Goal: Task Accomplishment & Management: Complete application form

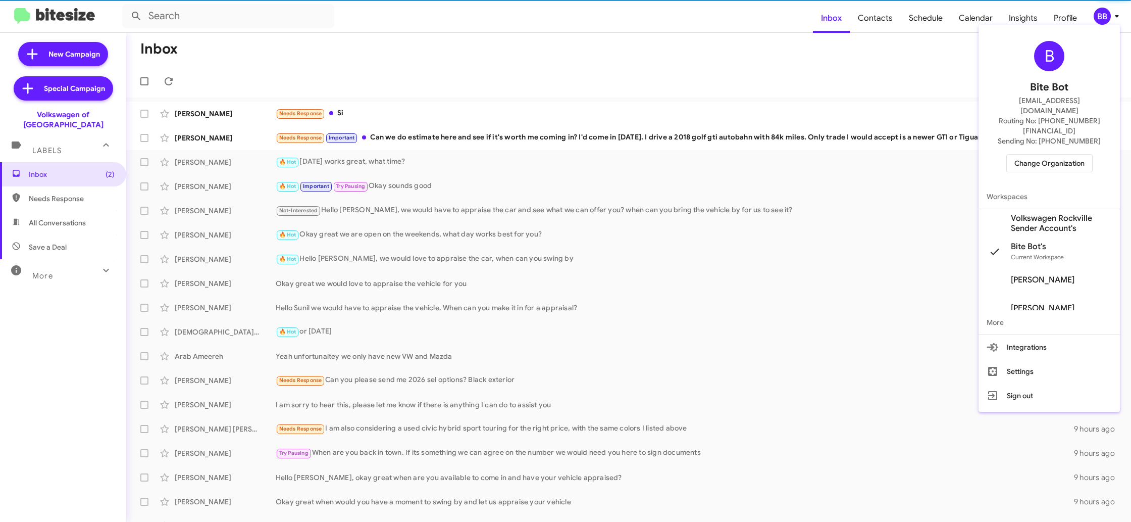
click at [1052, 154] on span "Change Organization" at bounding box center [1049, 162] width 70 height 17
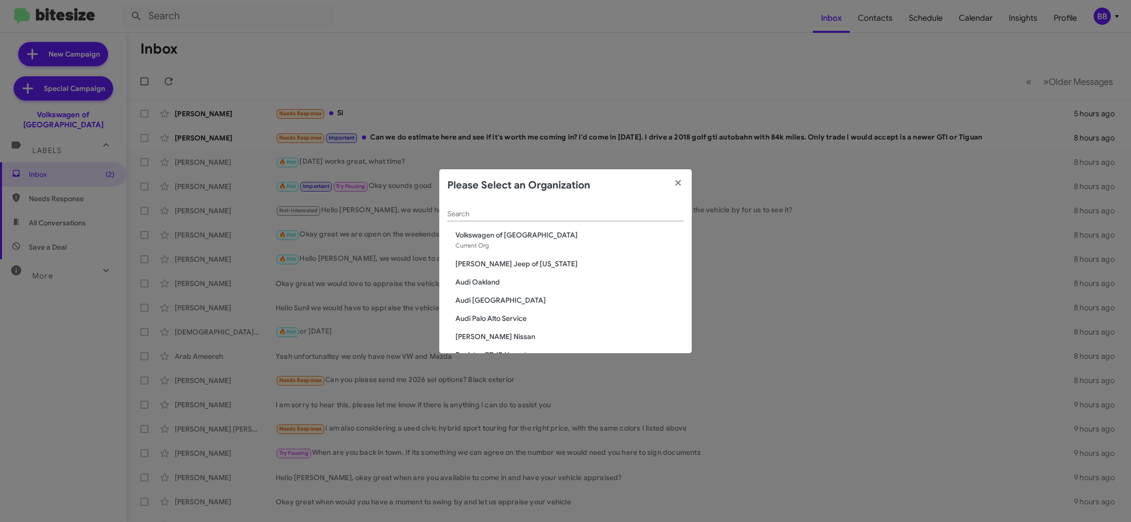
drag, startPoint x: 499, startPoint y: 220, endPoint x: 498, endPoint y: 213, distance: 7.6
click at [499, 219] on div "Search" at bounding box center [565, 211] width 236 height 20
click at [498, 207] on div "Search" at bounding box center [565, 211] width 236 height 20
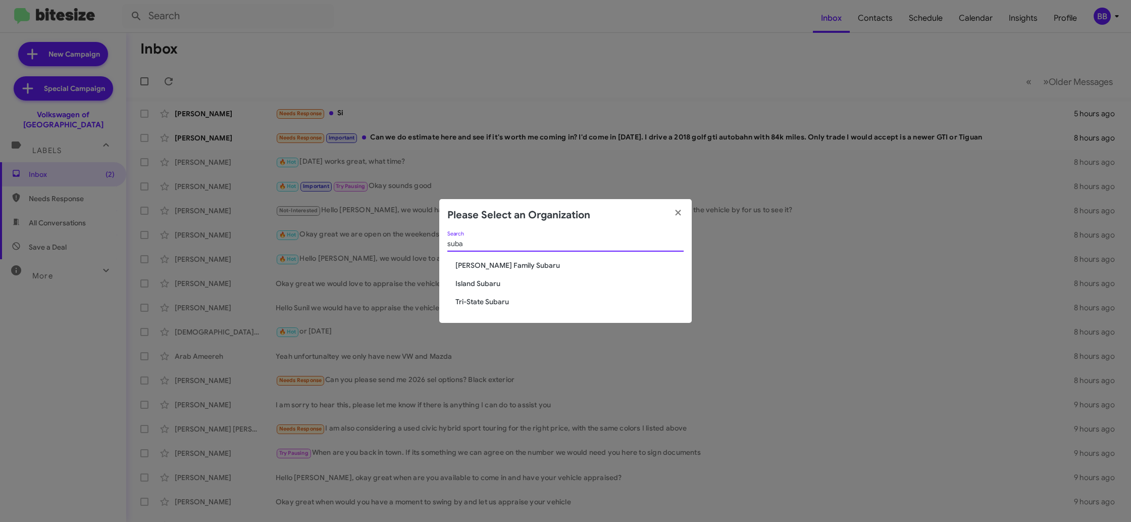
type input "suba"
click at [485, 299] on span "Tri-State Subaru" at bounding box center [569, 301] width 228 height 10
drag, startPoint x: 485, startPoint y: 299, endPoint x: 490, endPoint y: 296, distance: 6.1
click at [484, 299] on span "Tri-State Subaru" at bounding box center [569, 301] width 228 height 10
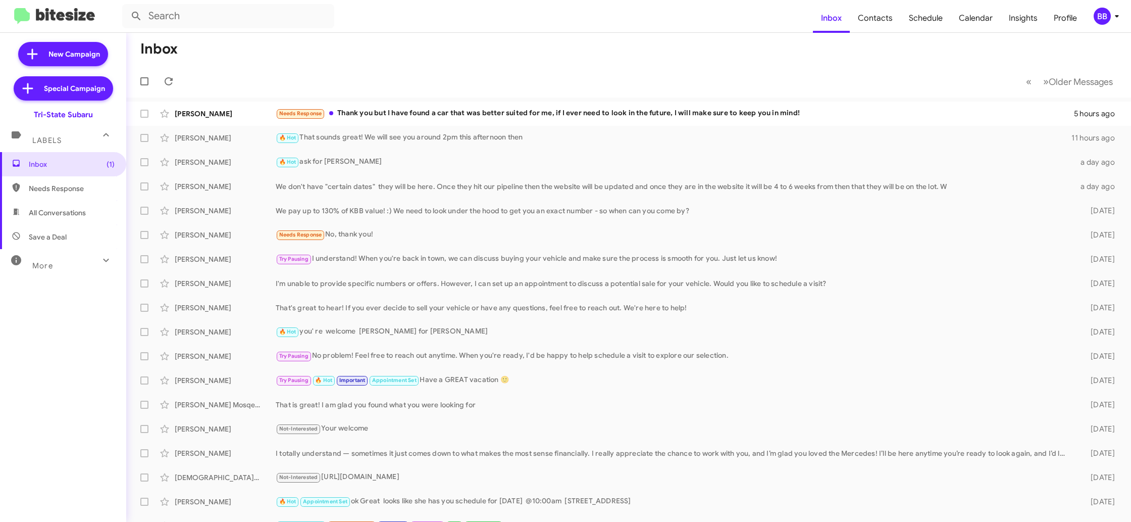
click at [1107, 12] on div "BB" at bounding box center [1102, 16] width 17 height 17
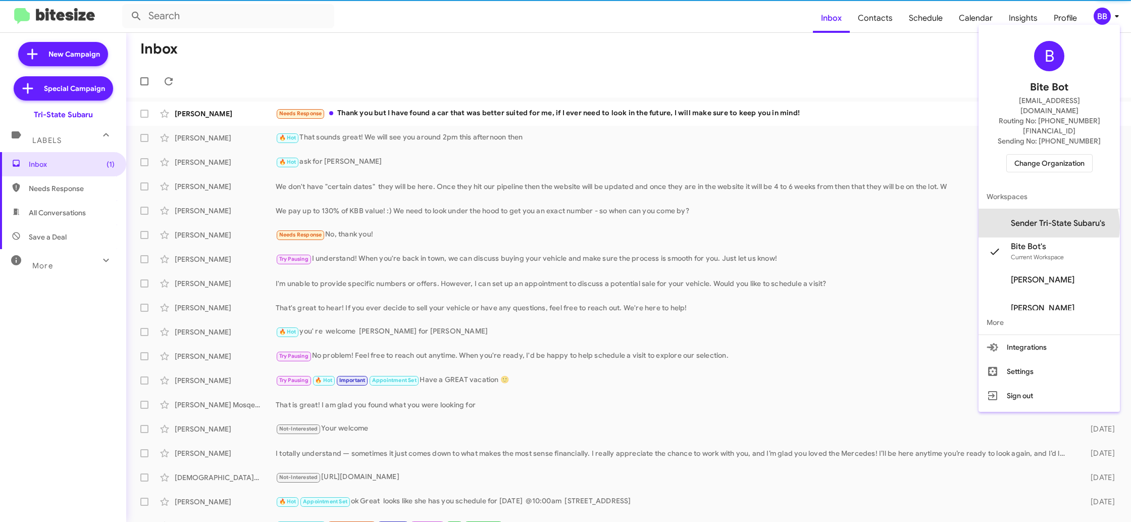
click at [1055, 218] on span "Sender Tri-State Subaru's" at bounding box center [1058, 223] width 94 height 10
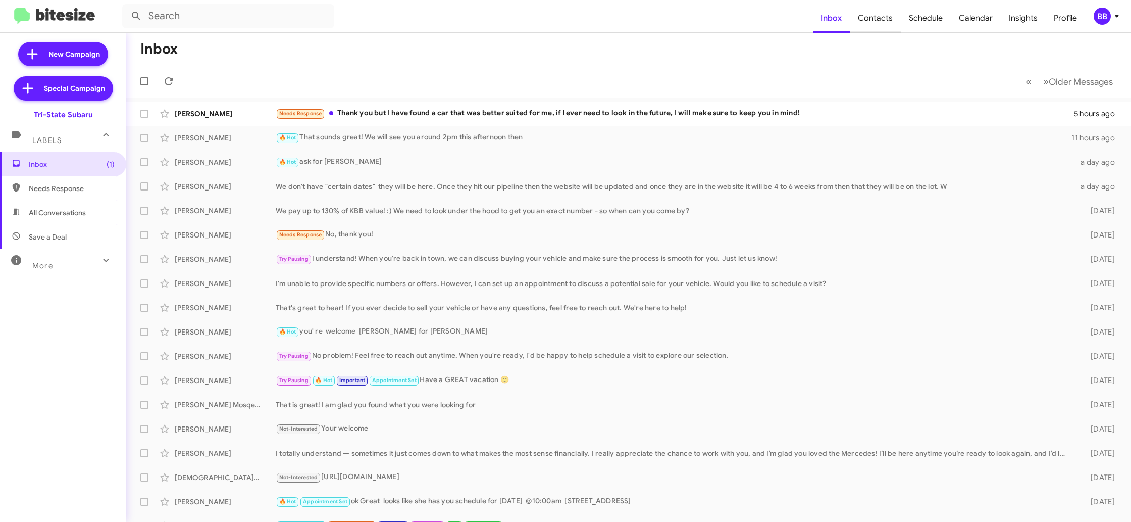
click at [875, 22] on span "Contacts" at bounding box center [875, 18] width 51 height 29
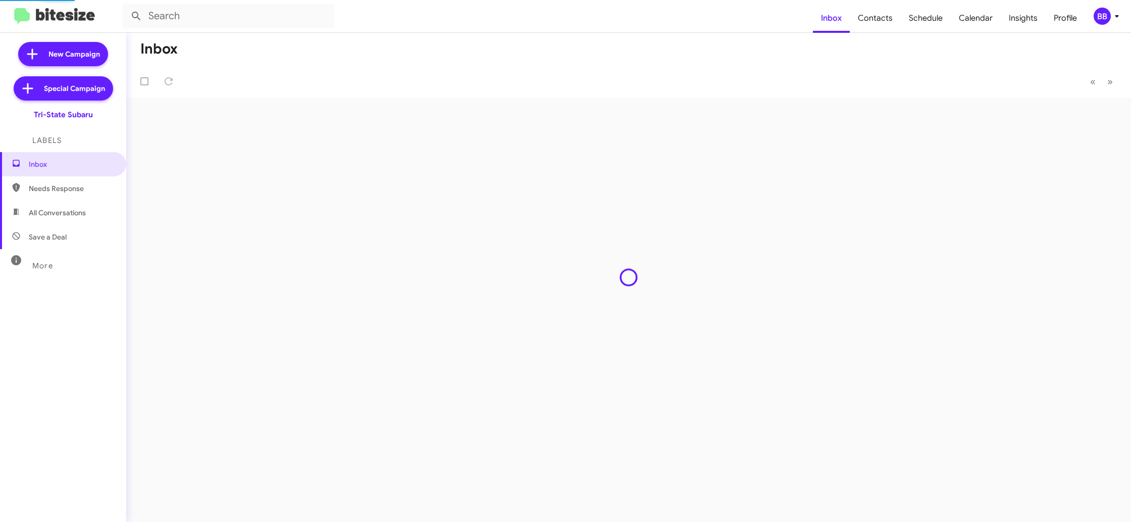
type input "in:groups"
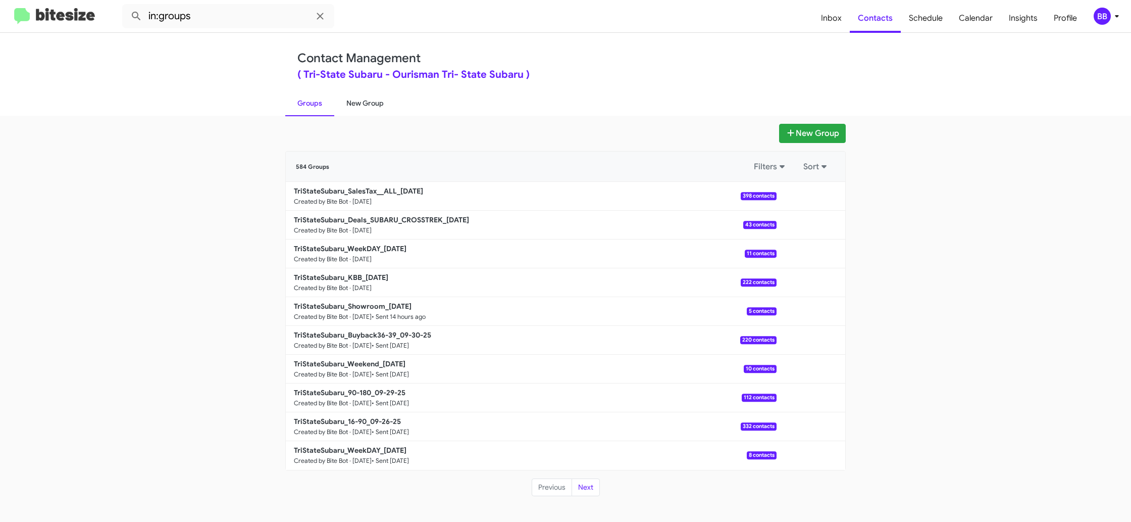
click at [360, 101] on link "New Group" at bounding box center [365, 103] width 62 height 26
drag, startPoint x: 360, startPoint y: 101, endPoint x: 446, endPoint y: 26, distance: 114.1
click at [360, 100] on link "New Group" at bounding box center [365, 103] width 62 height 26
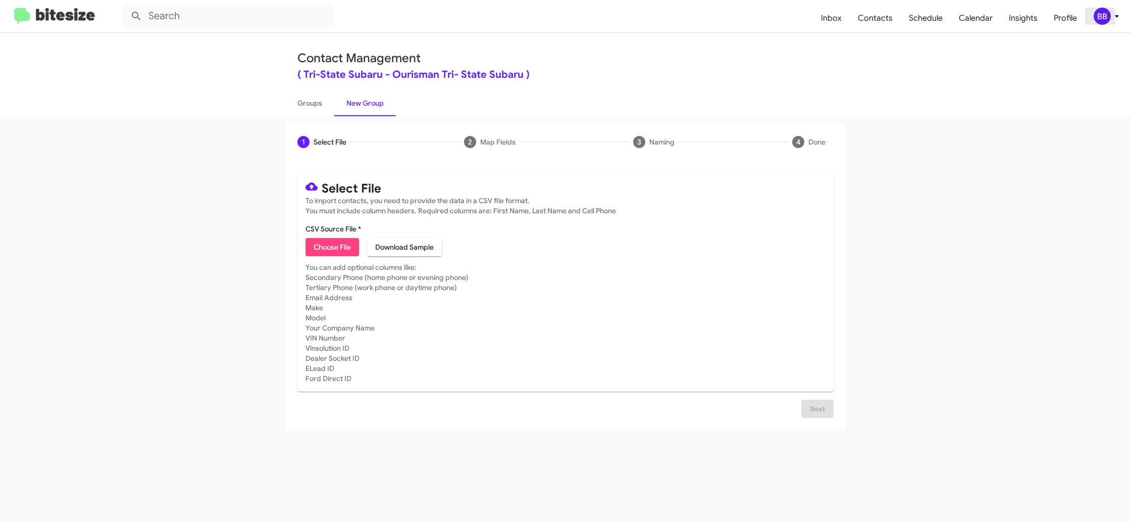
click at [1104, 15] on div "BB" at bounding box center [1102, 16] width 17 height 17
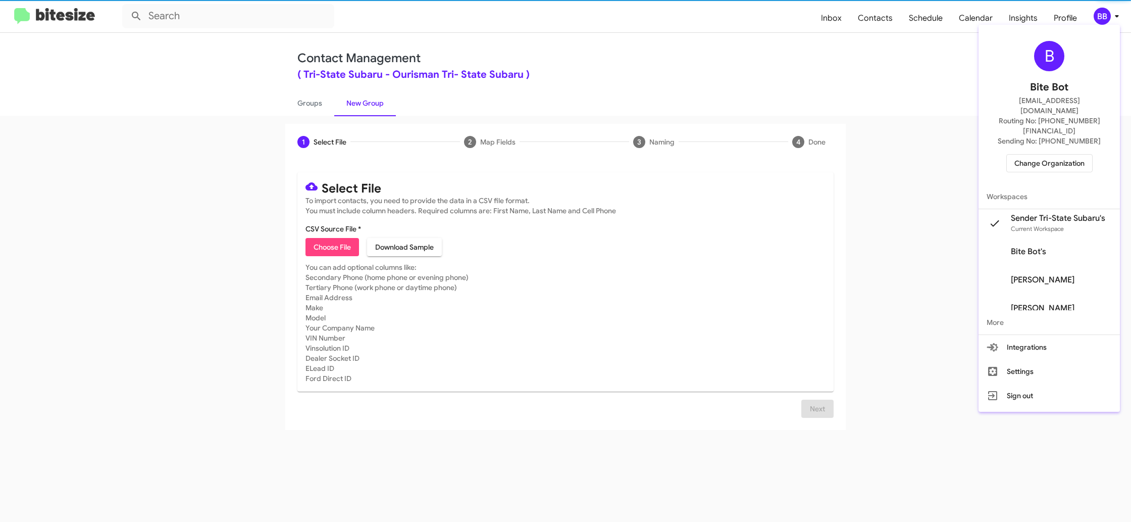
click at [1107, 15] on div at bounding box center [565, 261] width 1131 height 522
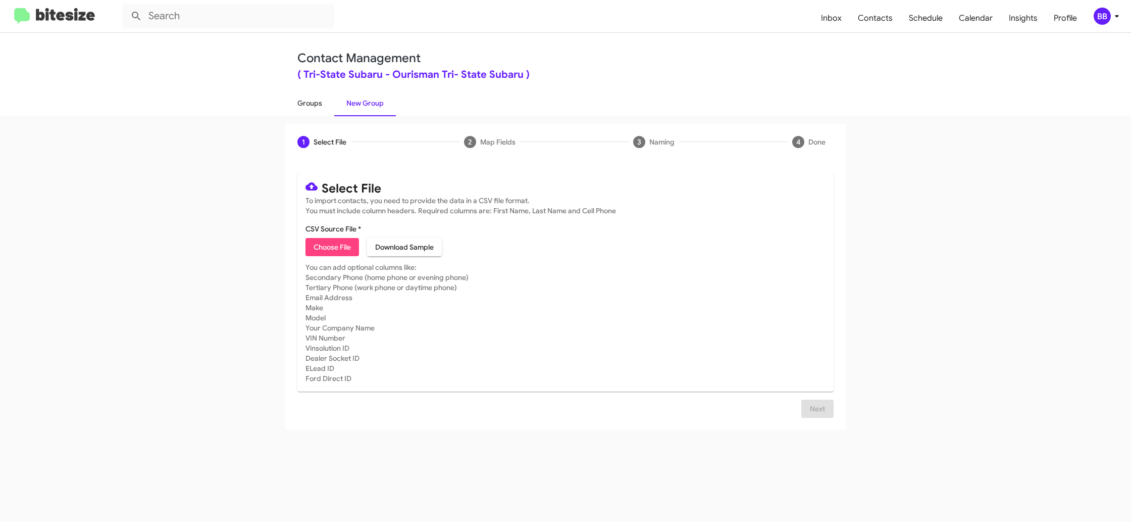
click at [308, 110] on link "Groups" at bounding box center [309, 103] width 49 height 26
type input "in:groups"
drag, startPoint x: 308, startPoint y: 110, endPoint x: 319, endPoint y: 108, distance: 10.9
click at [308, 110] on link "Groups" at bounding box center [309, 103] width 49 height 26
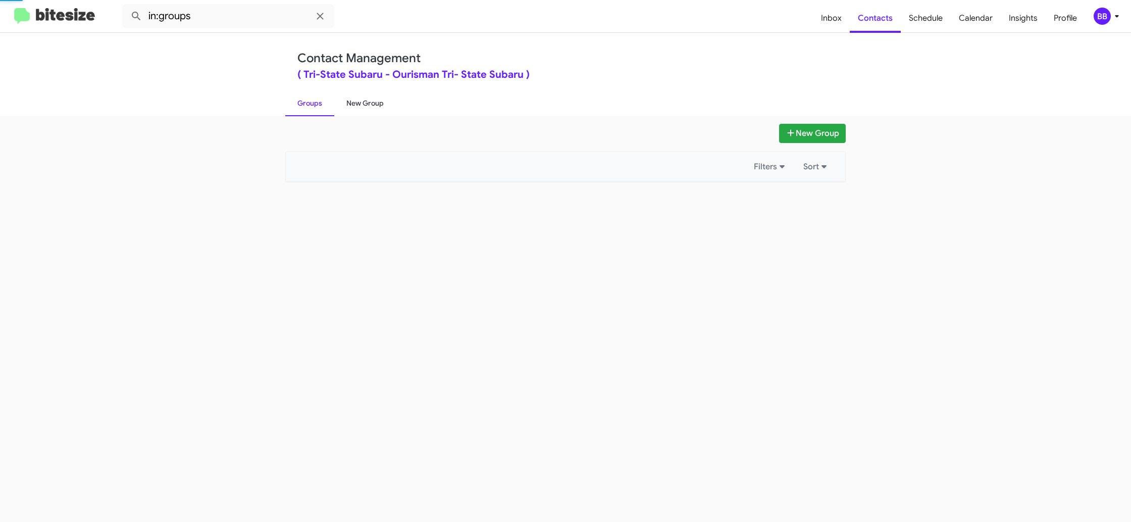
click at [349, 106] on link "New Group" at bounding box center [365, 103] width 62 height 26
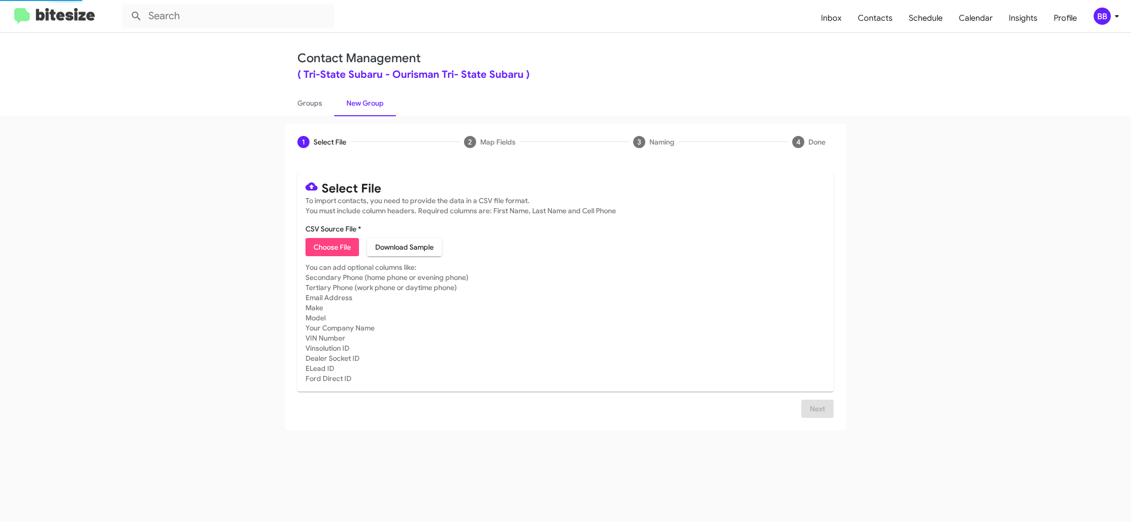
click at [349, 106] on link "New Group" at bounding box center [365, 103] width 62 height 26
click at [324, 242] on span "Choose File" at bounding box center [332, 247] width 37 height 18
click at [1109, 14] on div "BB" at bounding box center [1102, 16] width 17 height 17
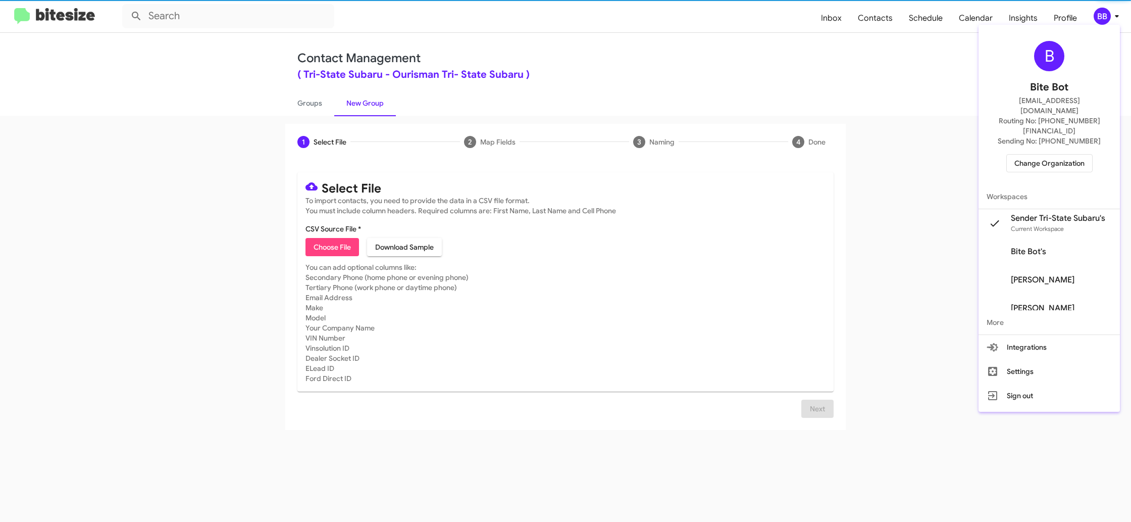
click at [1078, 213] on span "Sender Tri-State Subaru's" at bounding box center [1058, 218] width 94 height 10
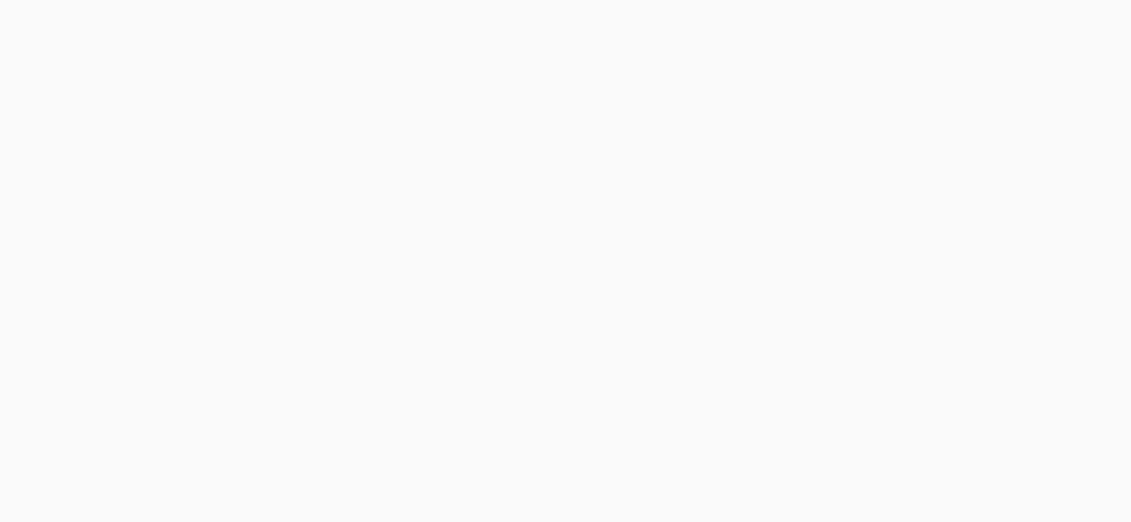
click at [872, 18] on body at bounding box center [565, 261] width 1131 height 522
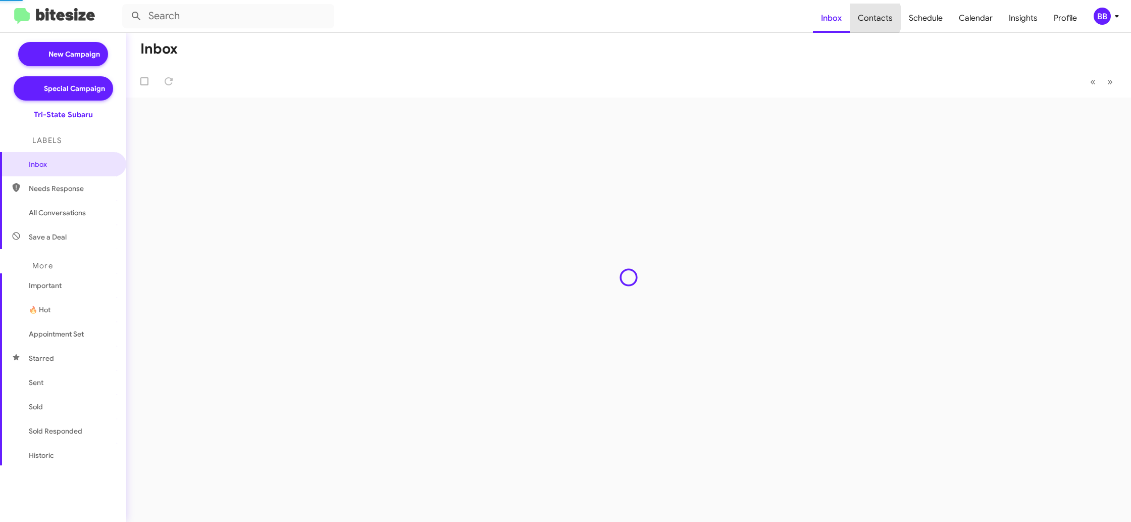
click at [872, 18] on span "Contacts" at bounding box center [875, 18] width 51 height 29
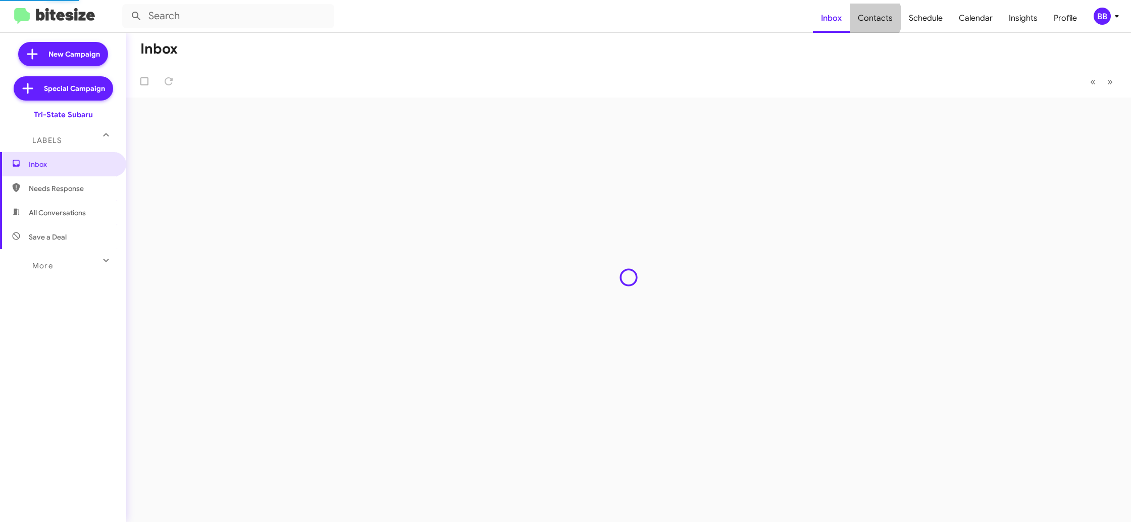
click at [872, 18] on span "Contacts" at bounding box center [875, 18] width 51 height 29
type input "in:groups"
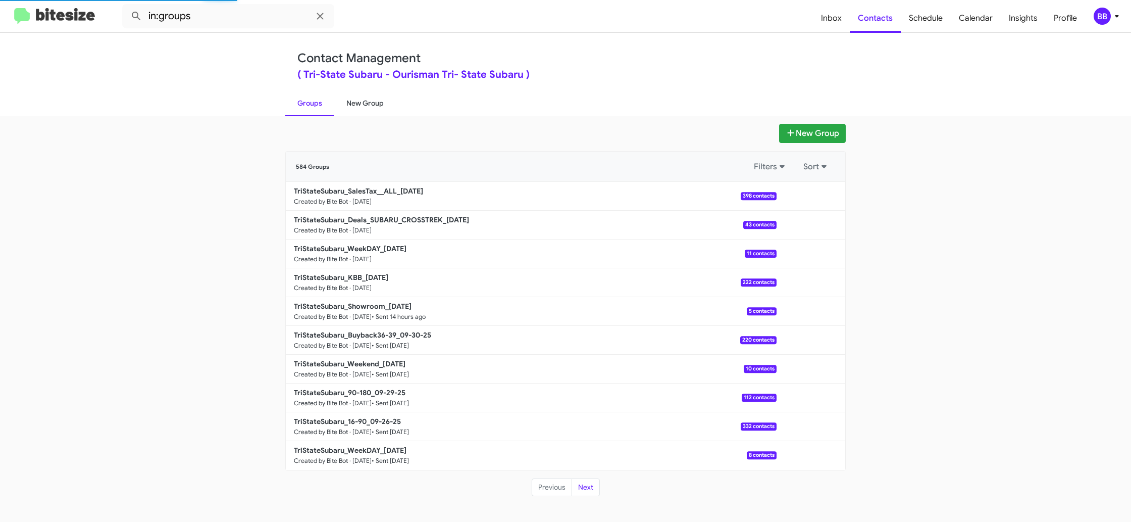
click at [370, 99] on link "New Group" at bounding box center [365, 103] width 62 height 26
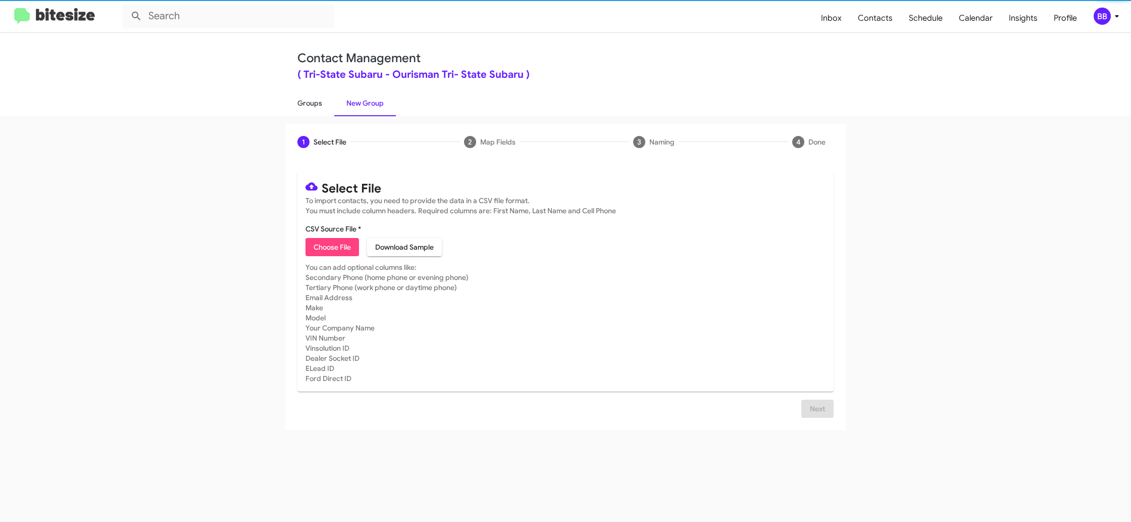
drag, startPoint x: 370, startPoint y: 99, endPoint x: 299, endPoint y: 101, distance: 70.2
click at [369, 99] on link "New Group" at bounding box center [365, 103] width 62 height 26
click at [299, 101] on link "Groups" at bounding box center [309, 103] width 49 height 26
type input "in:groups"
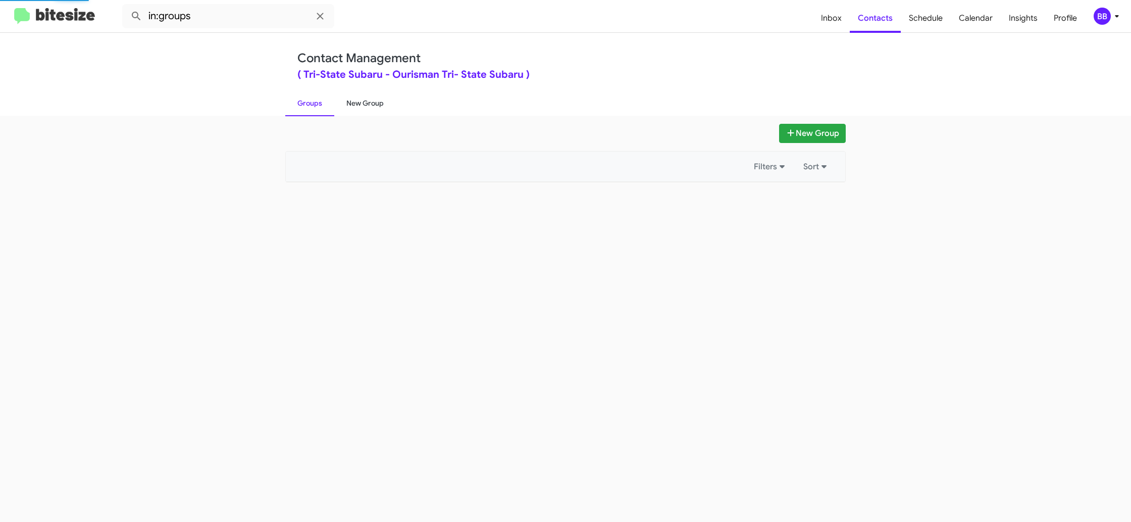
click at [353, 99] on link "New Group" at bounding box center [365, 103] width 62 height 26
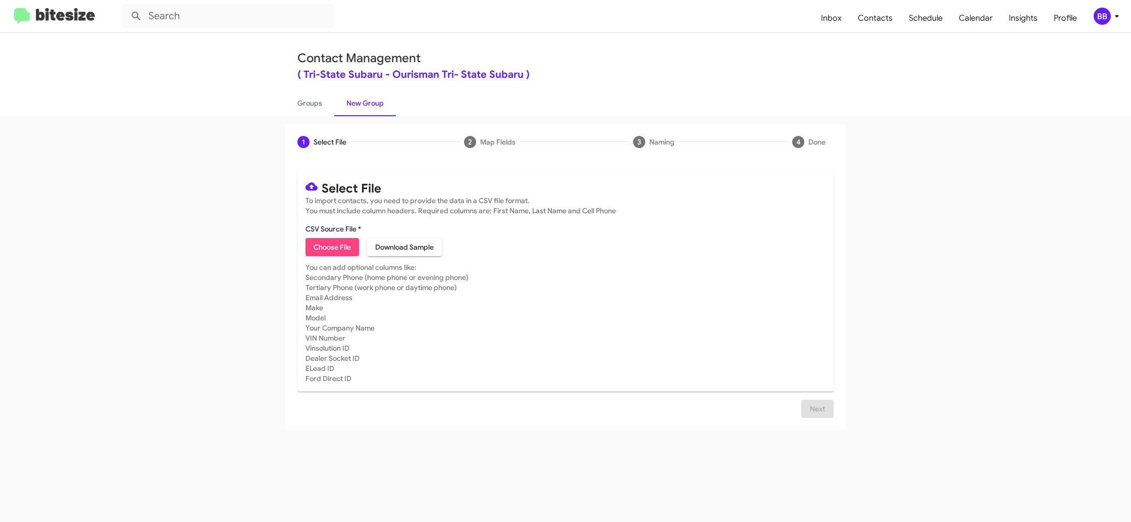
click at [1109, 14] on div "BB" at bounding box center [1102, 16] width 17 height 17
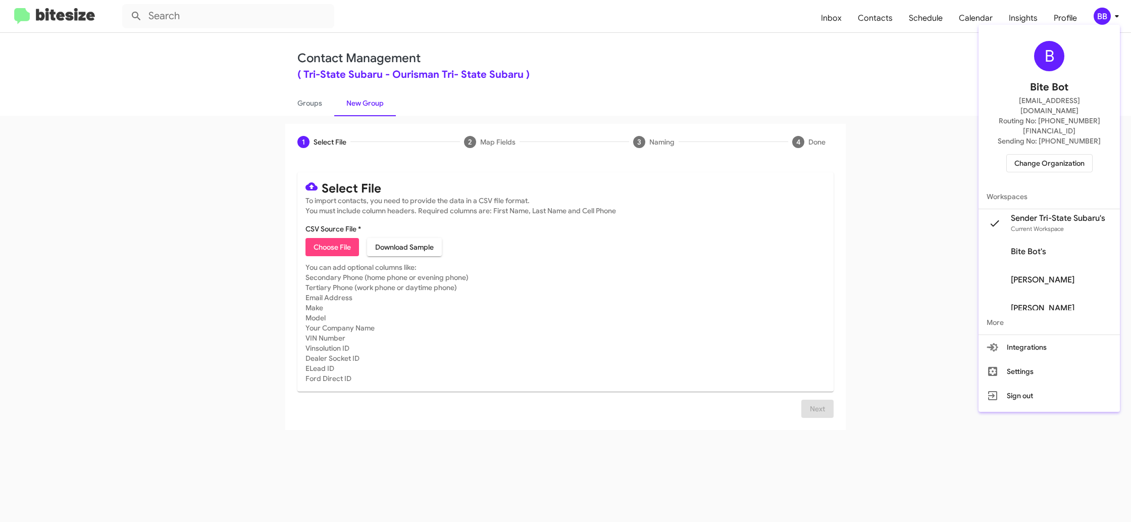
drag, startPoint x: 1109, startPoint y: 14, endPoint x: 898, endPoint y: 102, distance: 228.1
click at [1109, 13] on div at bounding box center [565, 261] width 1131 height 522
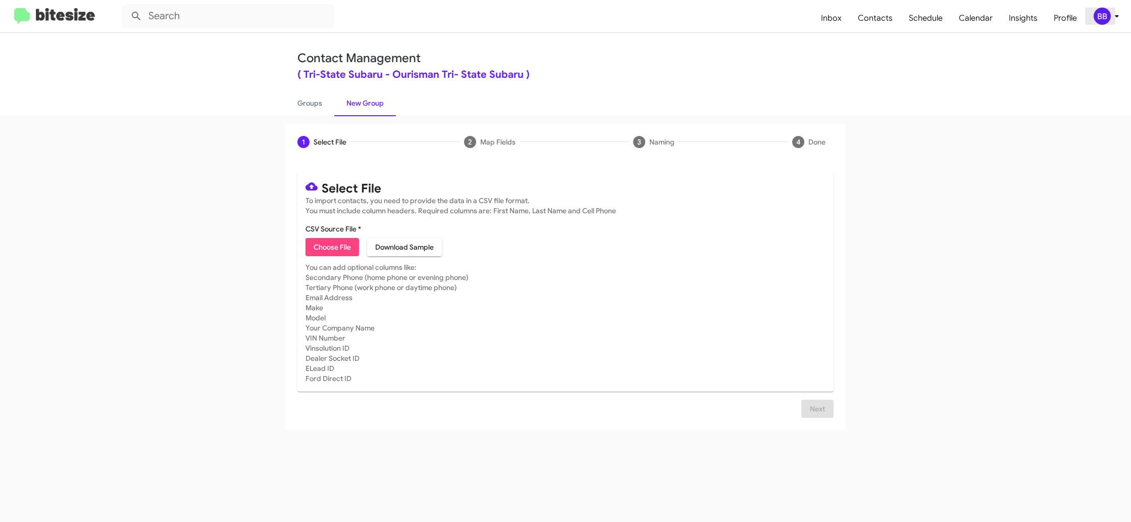
click at [1105, 13] on div "BB" at bounding box center [1102, 16] width 17 height 17
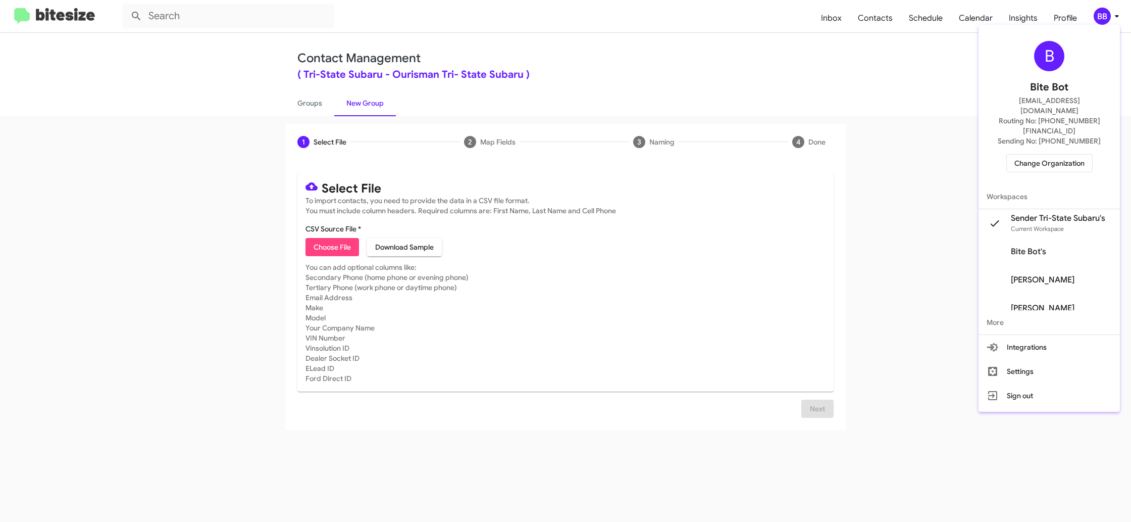
click at [1105, 13] on div at bounding box center [565, 261] width 1131 height 522
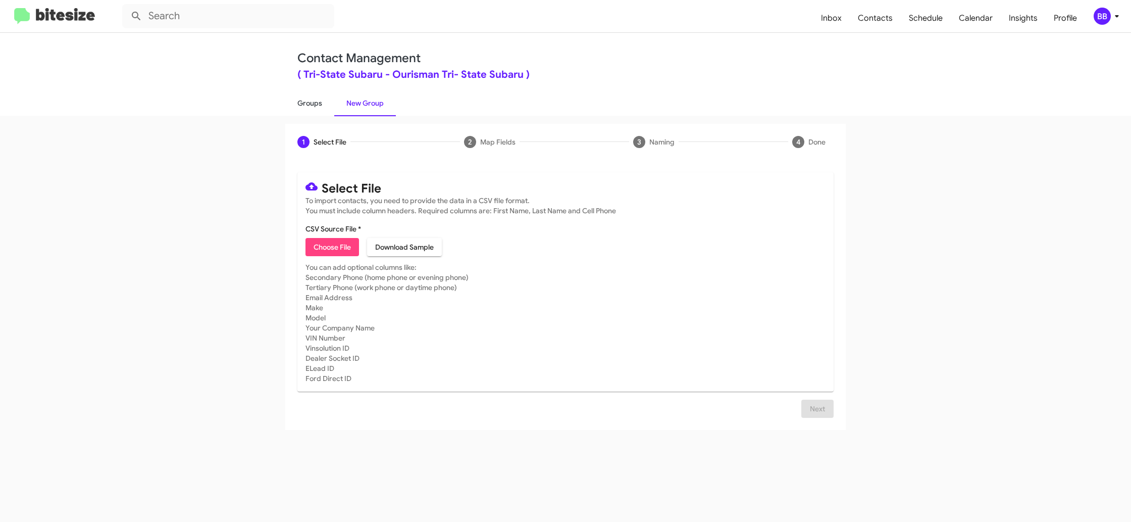
click at [307, 96] on link "Groups" at bounding box center [309, 103] width 49 height 26
type input "in:groups"
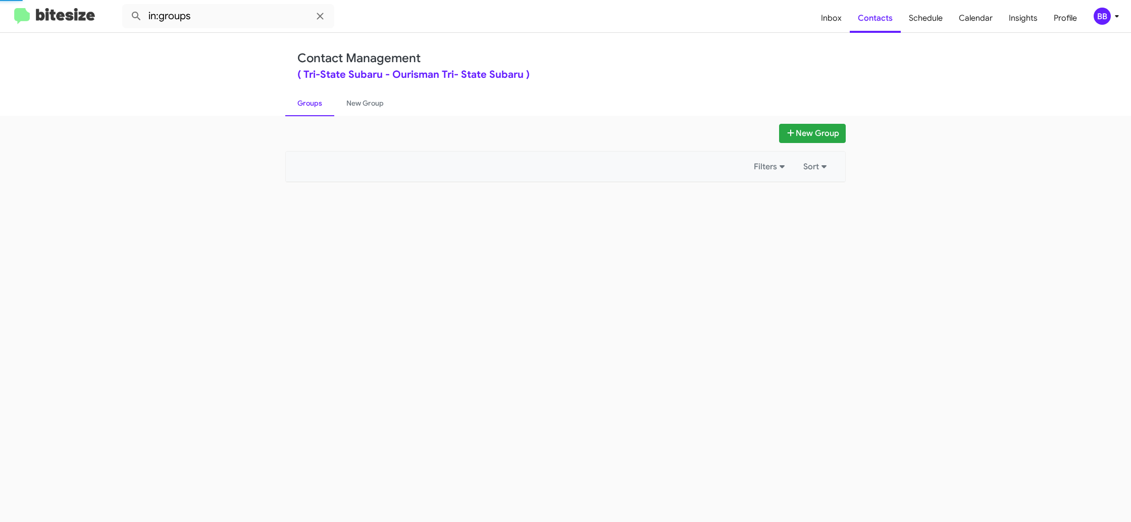
click at [307, 96] on link "Groups" at bounding box center [309, 103] width 49 height 26
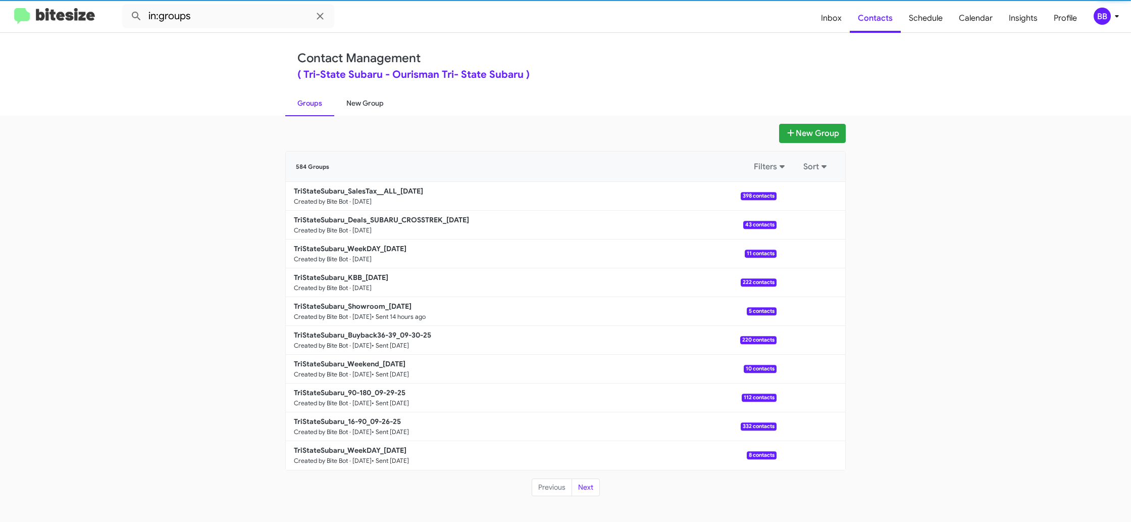
click at [366, 103] on link "New Group" at bounding box center [365, 103] width 62 height 26
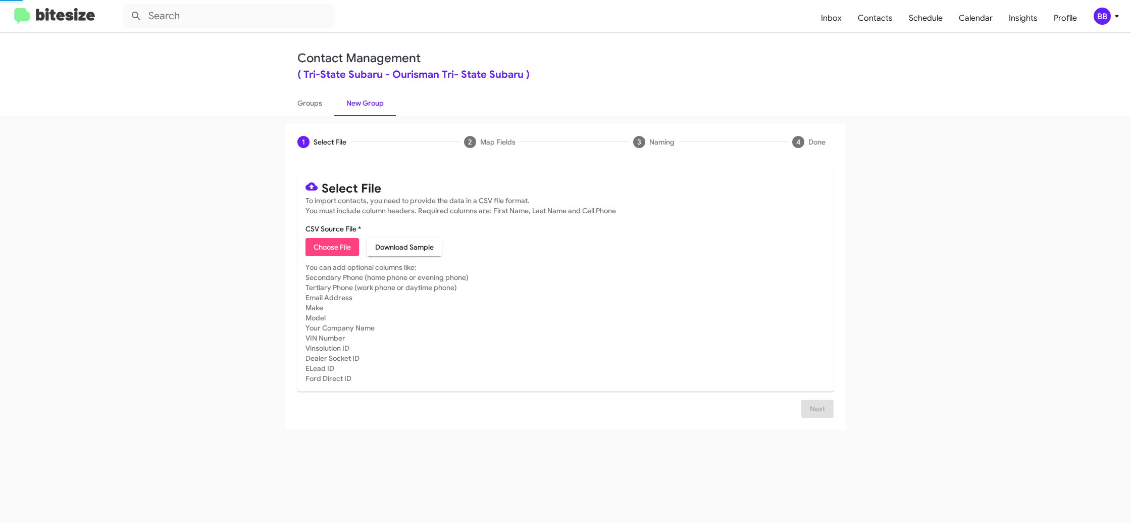
click at [366, 103] on link "New Group" at bounding box center [365, 103] width 62 height 26
drag, startPoint x: 366, startPoint y: 103, endPoint x: 899, endPoint y: 16, distance: 540.2
click at [366, 102] on link "New Group" at bounding box center [365, 103] width 62 height 26
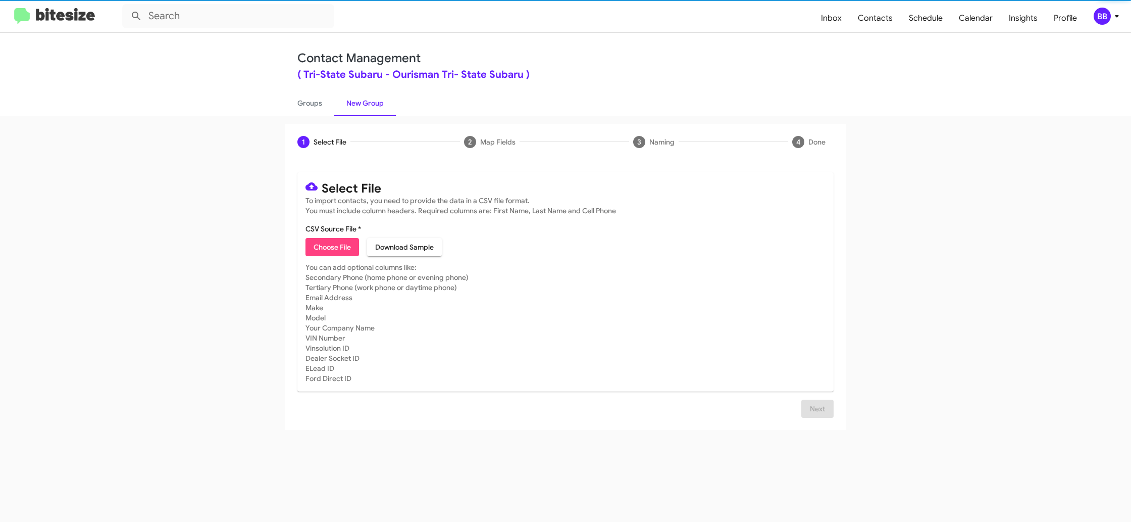
click at [1095, 16] on div "BB" at bounding box center [1102, 16] width 17 height 17
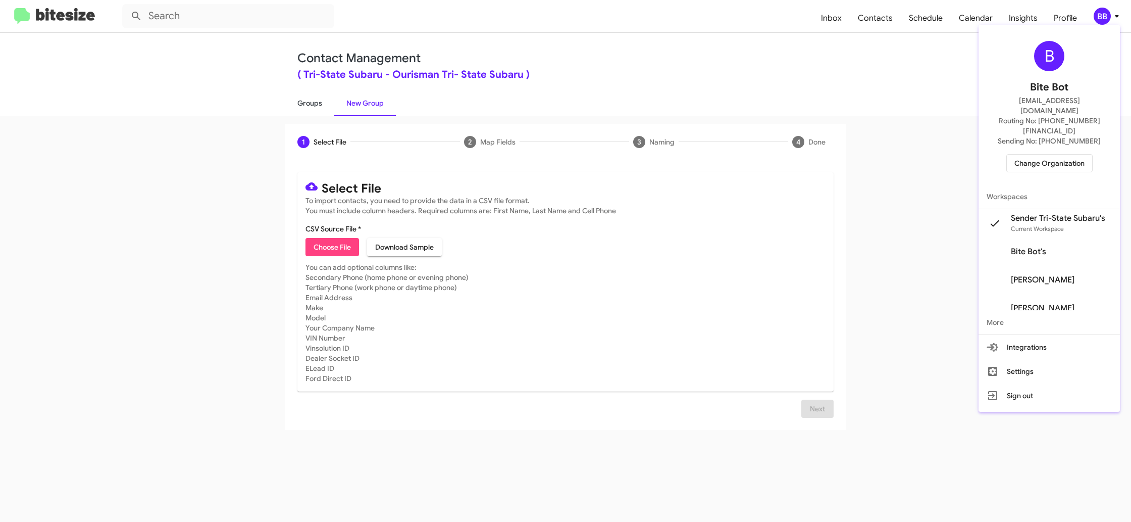
click at [321, 112] on div at bounding box center [565, 261] width 1131 height 522
click at [318, 112] on link "Groups" at bounding box center [309, 103] width 49 height 26
type input "in:groups"
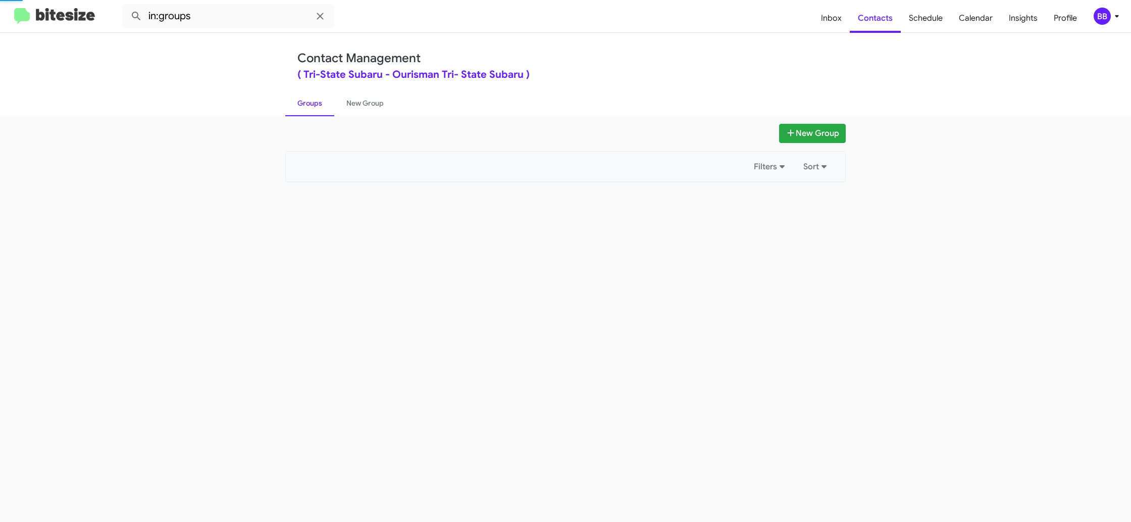
click at [318, 112] on link "Groups" at bounding box center [309, 103] width 49 height 26
drag, startPoint x: 318, startPoint y: 112, endPoint x: 360, endPoint y: 112, distance: 42.9
click at [318, 111] on link "Groups" at bounding box center [309, 103] width 49 height 26
click at [362, 112] on link "New Group" at bounding box center [365, 103] width 62 height 26
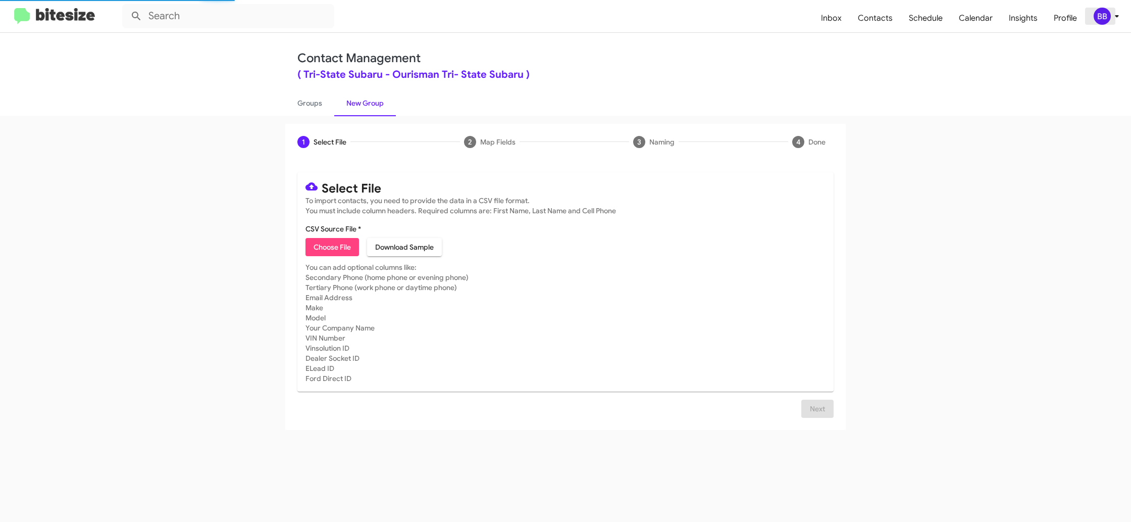
click at [1102, 16] on div "BB" at bounding box center [1102, 16] width 17 height 17
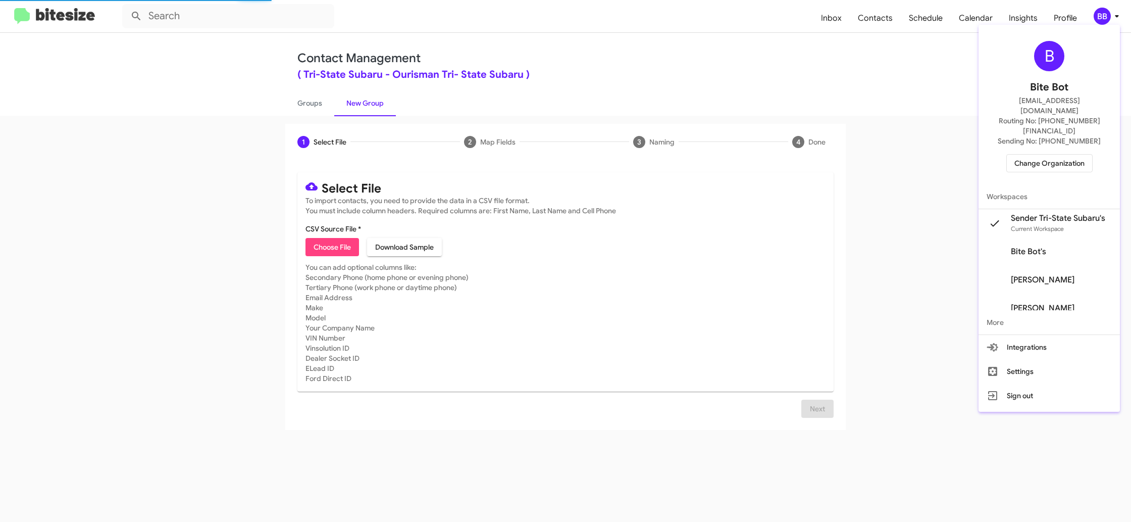
click at [1102, 16] on div at bounding box center [565, 261] width 1131 height 522
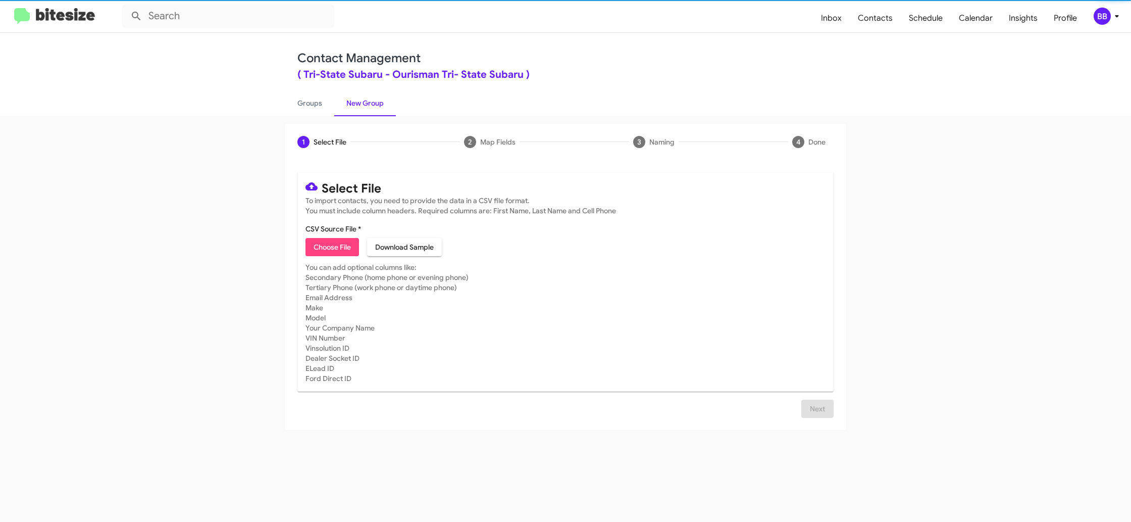
click at [339, 247] on span "Choose File" at bounding box center [332, 247] width 37 height 18
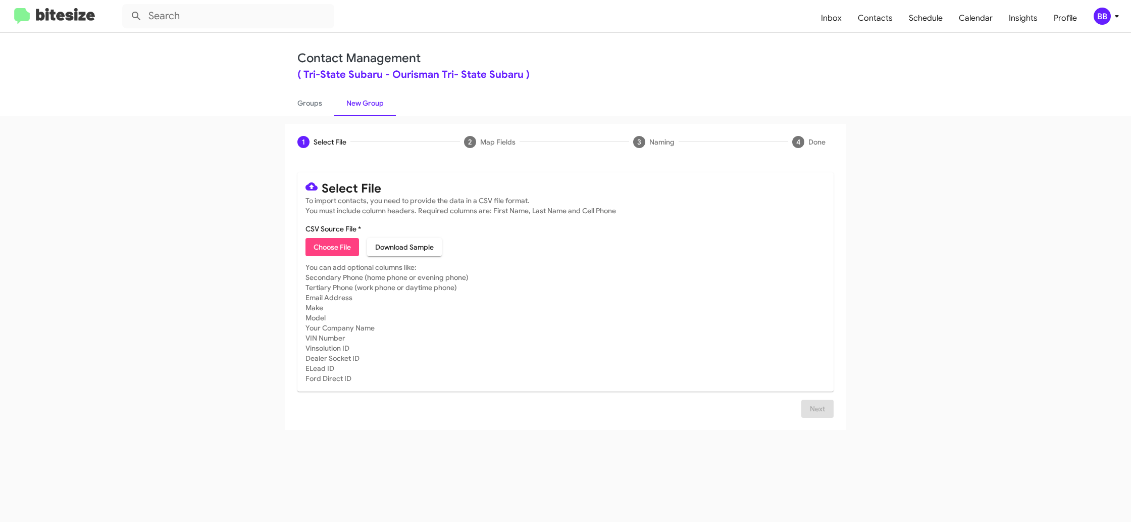
type input "TriStateSubaru_Deals_SUBARU_FORESTER_[DATE]"
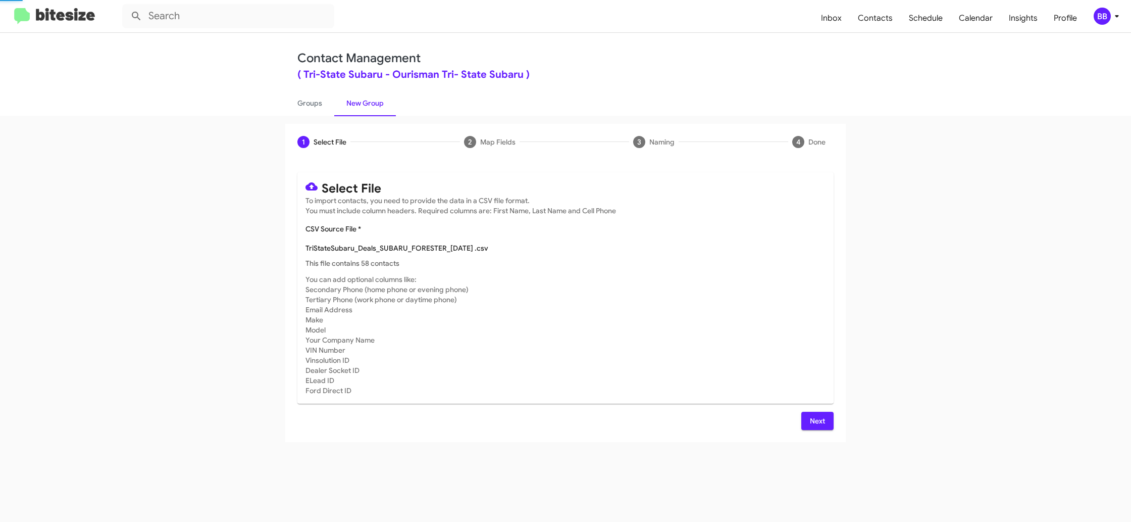
click at [686, 298] on mat-card-subtitle "You can add optional columns like: Secondary Phone (home phone or evening phone…" at bounding box center [565, 334] width 520 height 121
click at [812, 426] on span "Next" at bounding box center [817, 420] width 16 height 18
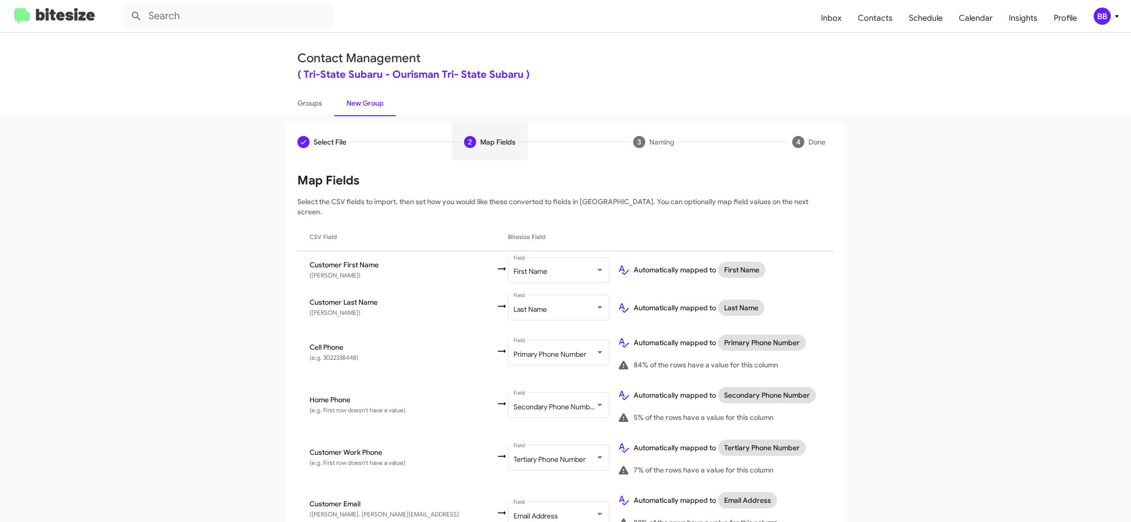
scroll to position [421, 0]
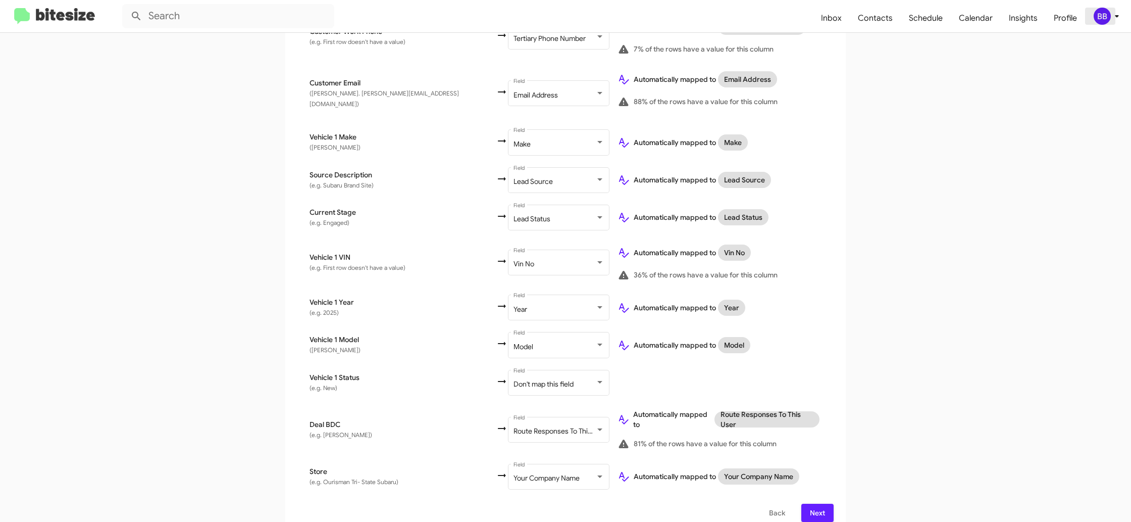
click at [1097, 11] on div "BB" at bounding box center [1102, 16] width 17 height 17
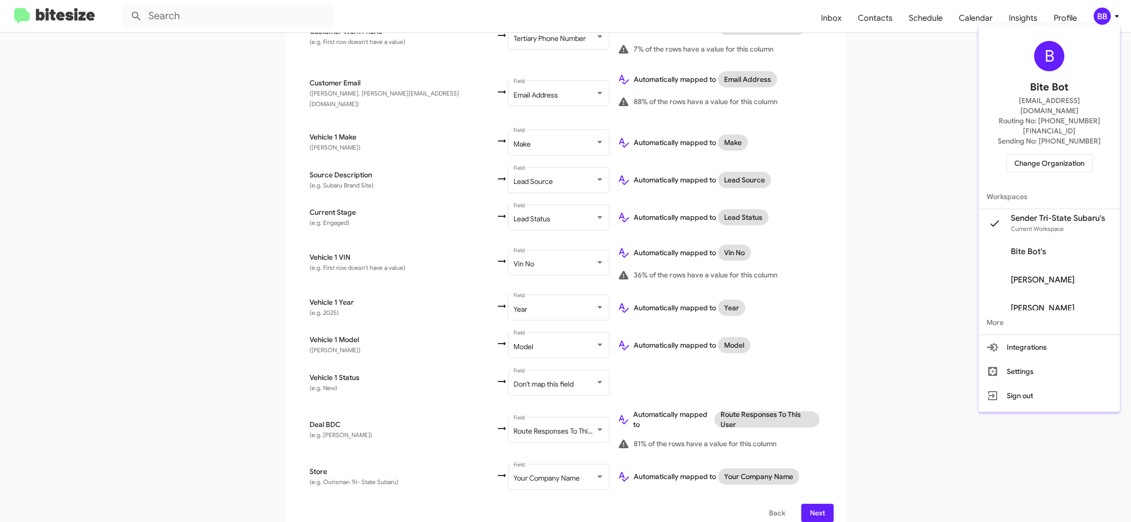
click at [1097, 11] on div at bounding box center [565, 261] width 1131 height 522
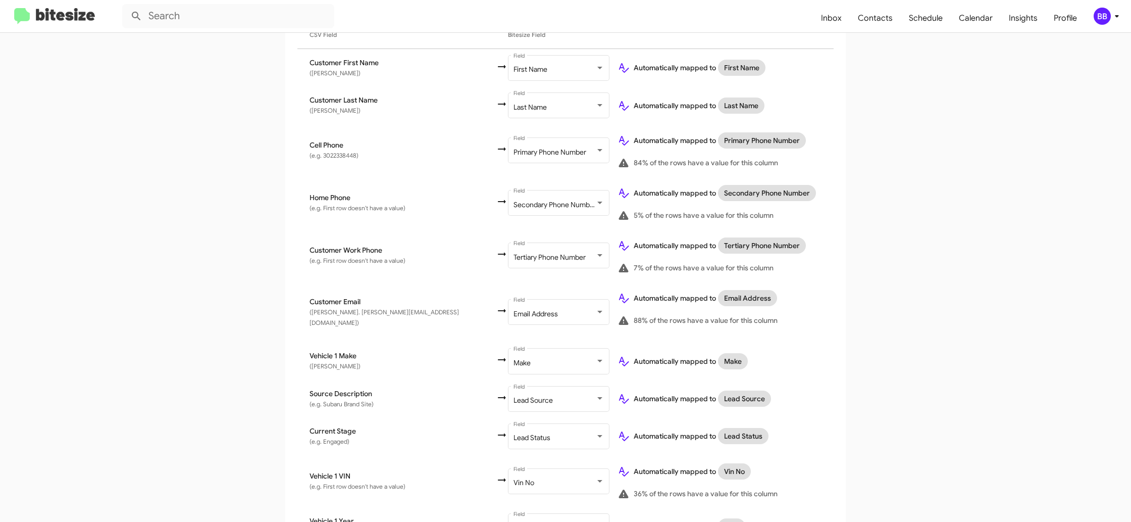
scroll to position [0, 0]
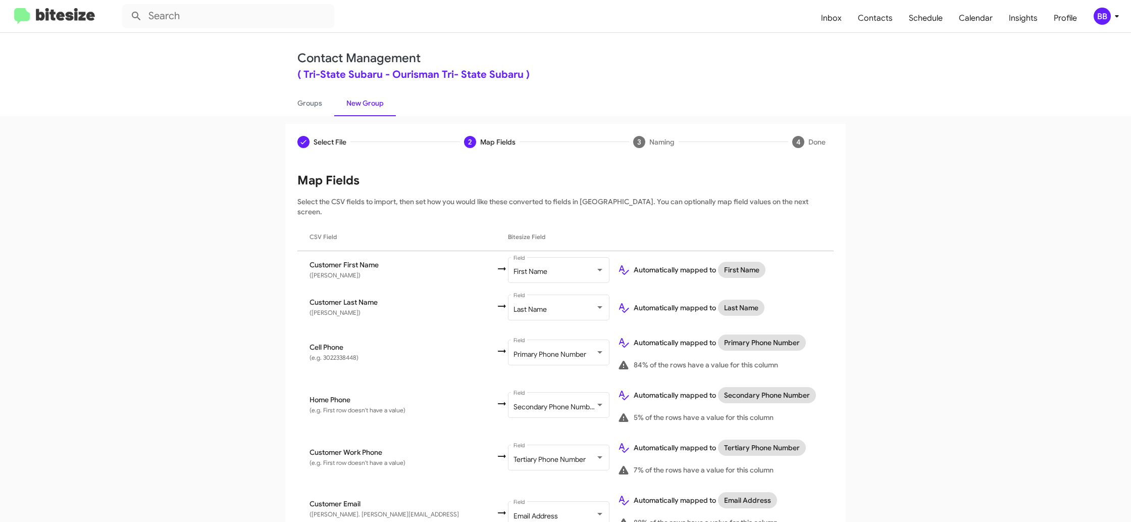
click at [1111, 16] on icon at bounding box center [1117, 16] width 12 height 12
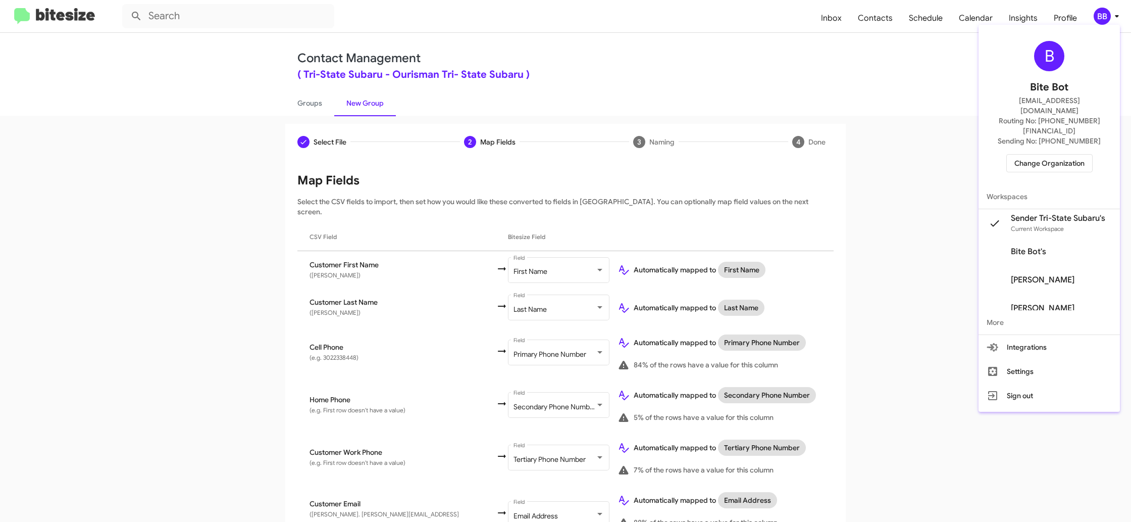
drag, startPoint x: 1111, startPoint y: 16, endPoint x: 944, endPoint y: 185, distance: 237.0
click at [1111, 16] on div at bounding box center [565, 261] width 1131 height 522
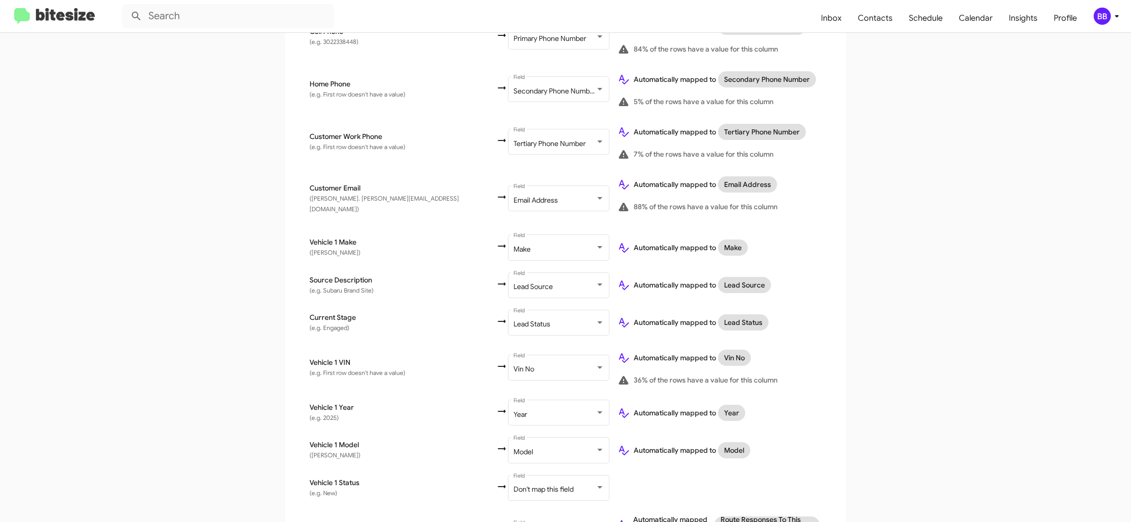
scroll to position [421, 0]
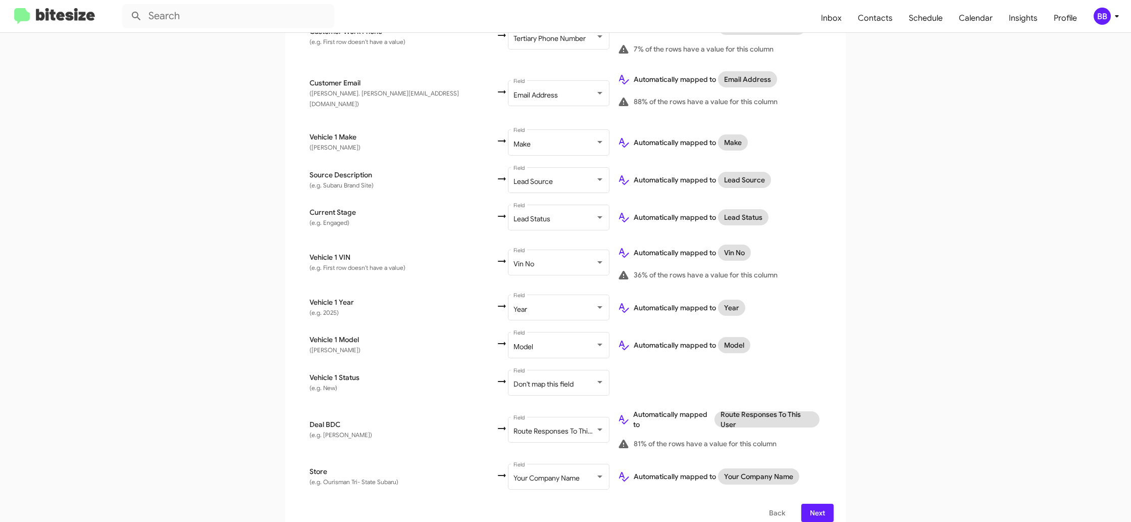
click at [820, 503] on span "Next" at bounding box center [817, 512] width 16 height 18
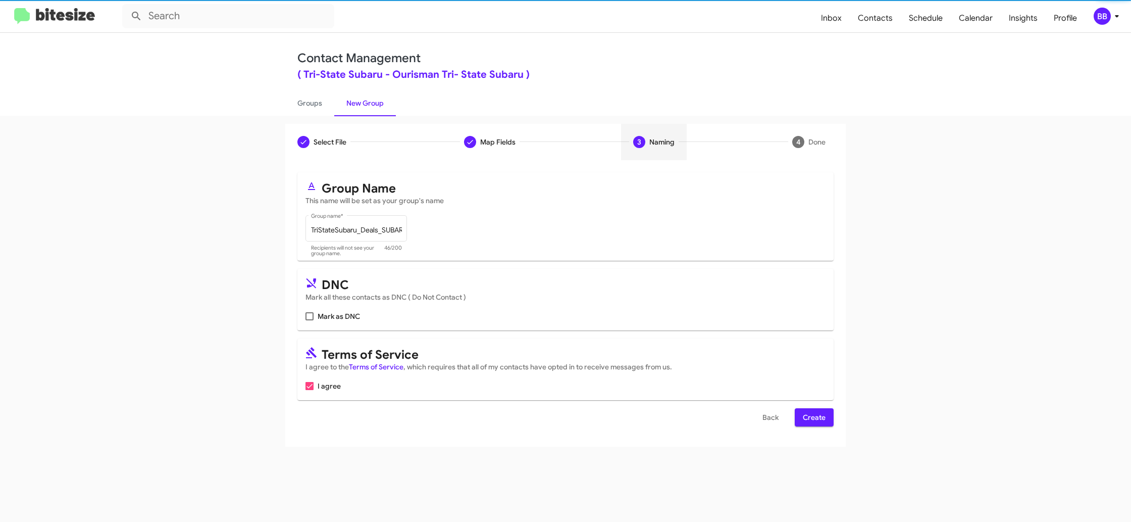
scroll to position [0, 0]
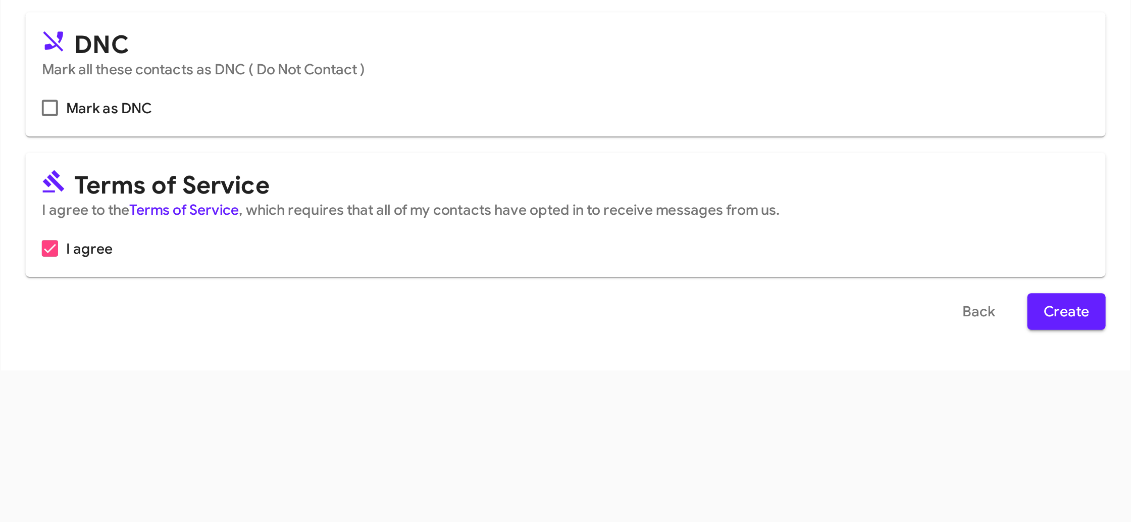
click at [838, 413] on div "Select File To import contacts, you need to provide the data in a CSV file form…" at bounding box center [565, 303] width 560 height 286
click at [821, 417] on span "Create" at bounding box center [814, 417] width 23 height 18
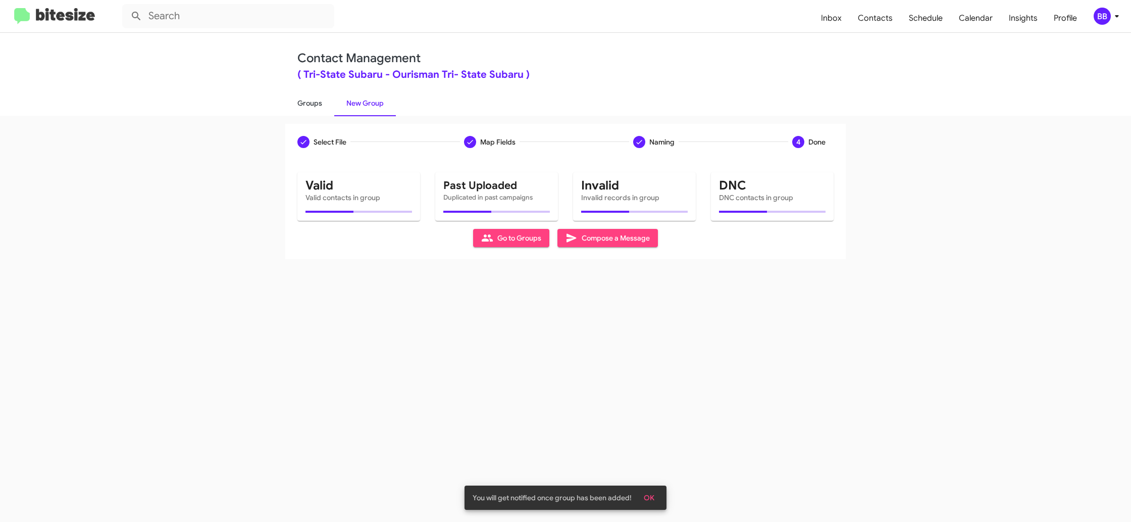
click at [324, 113] on link "Groups" at bounding box center [309, 103] width 49 height 26
type input "in:groups"
click at [324, 113] on link "Groups" at bounding box center [309, 103] width 49 height 26
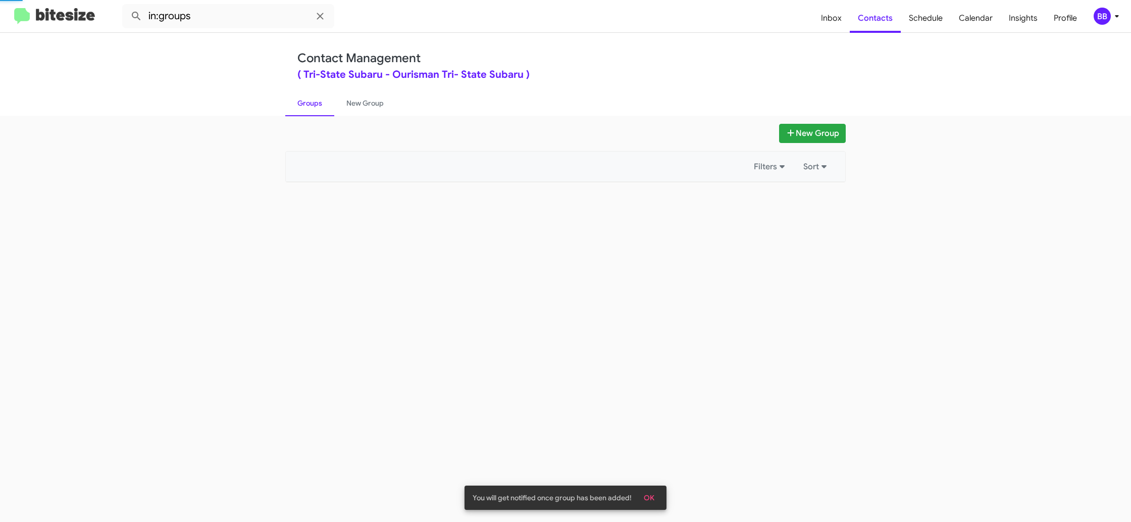
click at [324, 113] on link "Groups" at bounding box center [309, 103] width 49 height 26
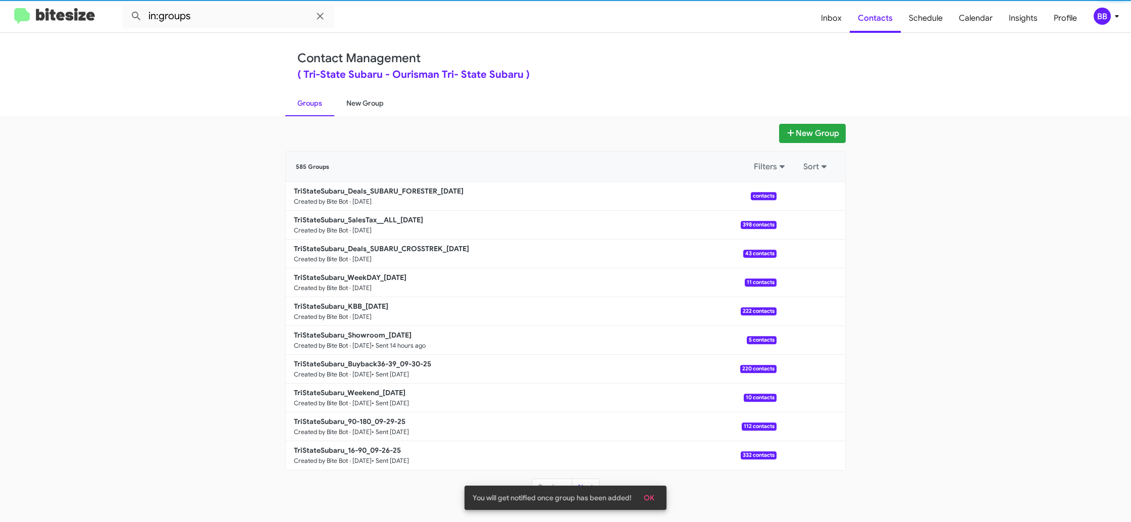
click at [344, 109] on link "New Group" at bounding box center [365, 103] width 62 height 26
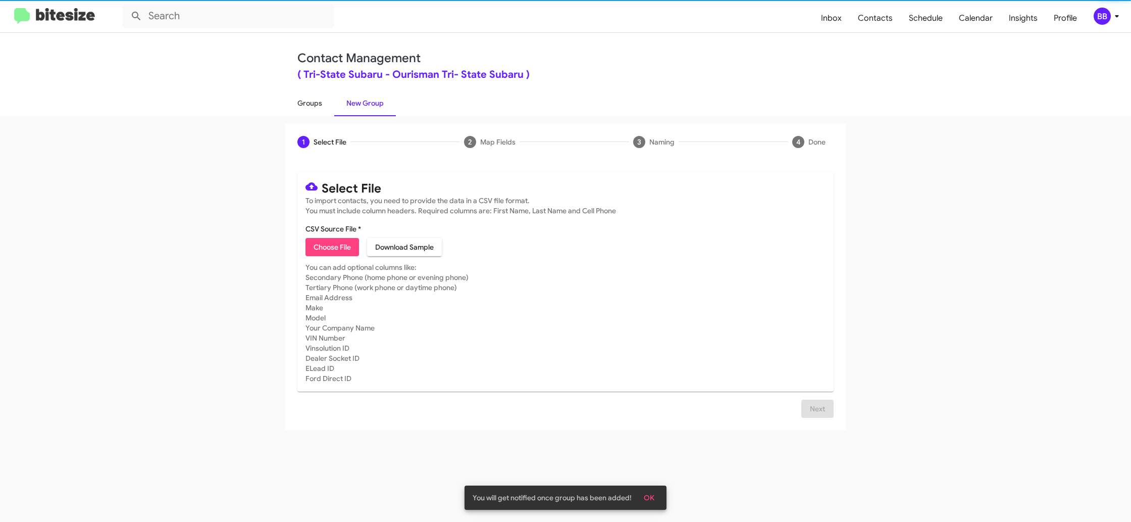
click at [316, 109] on link "Groups" at bounding box center [309, 103] width 49 height 26
type input "in:groups"
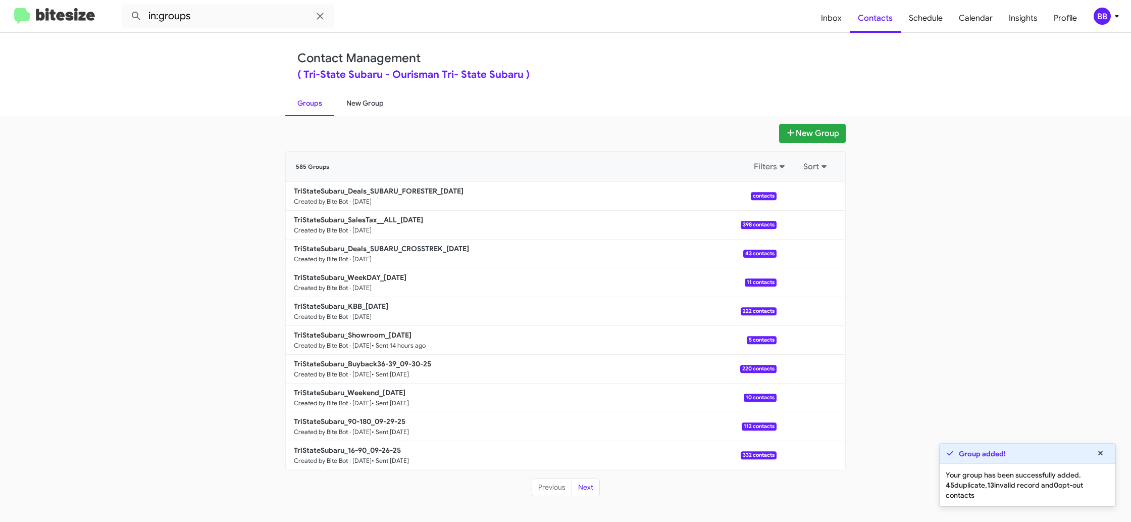
click at [368, 103] on link "New Group" at bounding box center [365, 103] width 62 height 26
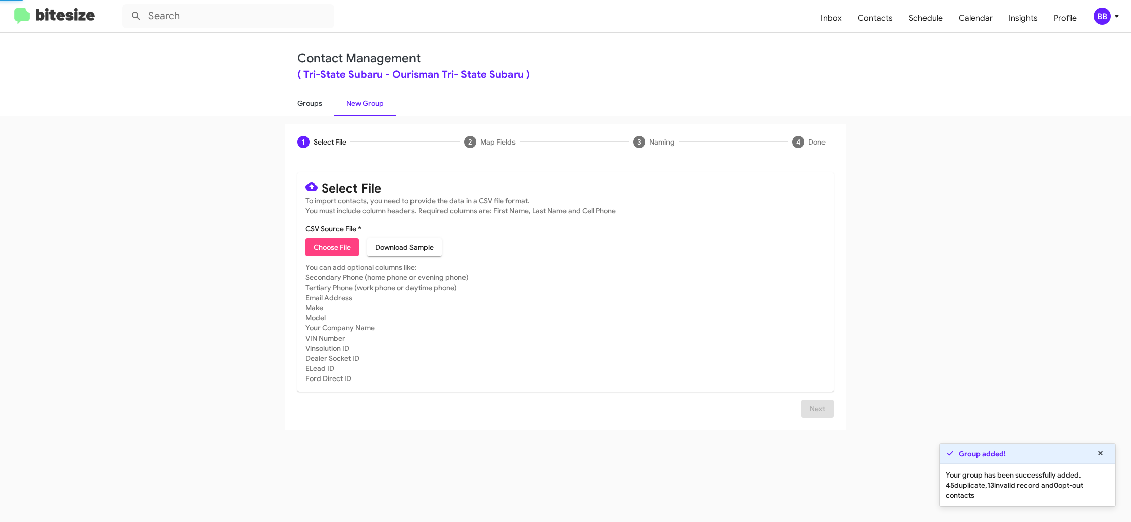
click at [301, 103] on link "Groups" at bounding box center [309, 103] width 49 height 26
type input "in:groups"
click at [301, 103] on link "Groups" at bounding box center [309, 103] width 49 height 26
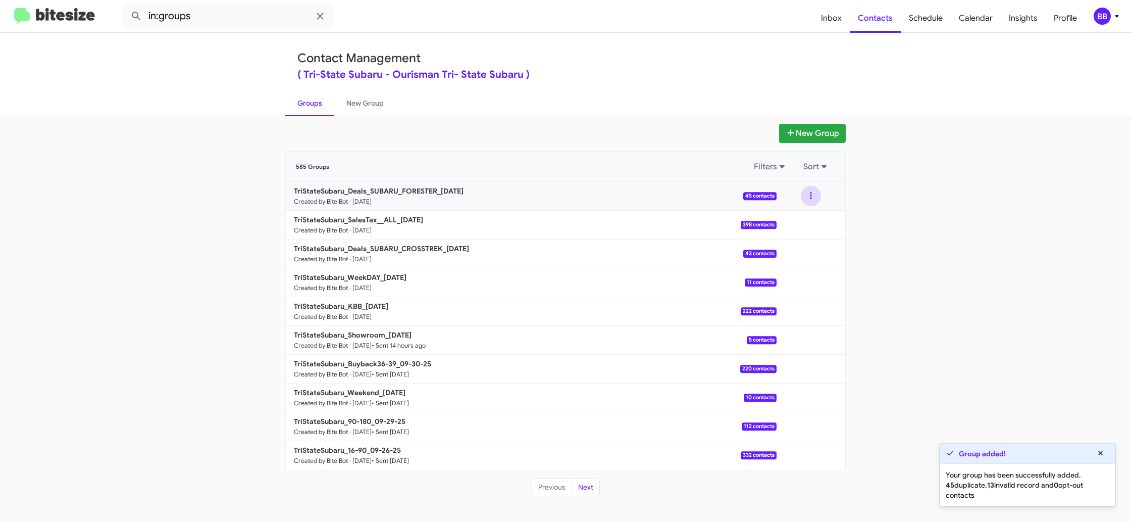
drag, startPoint x: 811, startPoint y: 196, endPoint x: 805, endPoint y: 205, distance: 11.1
click at [811, 196] on button at bounding box center [811, 196] width 20 height 20
click at [795, 217] on button "View contacts" at bounding box center [780, 223] width 81 height 24
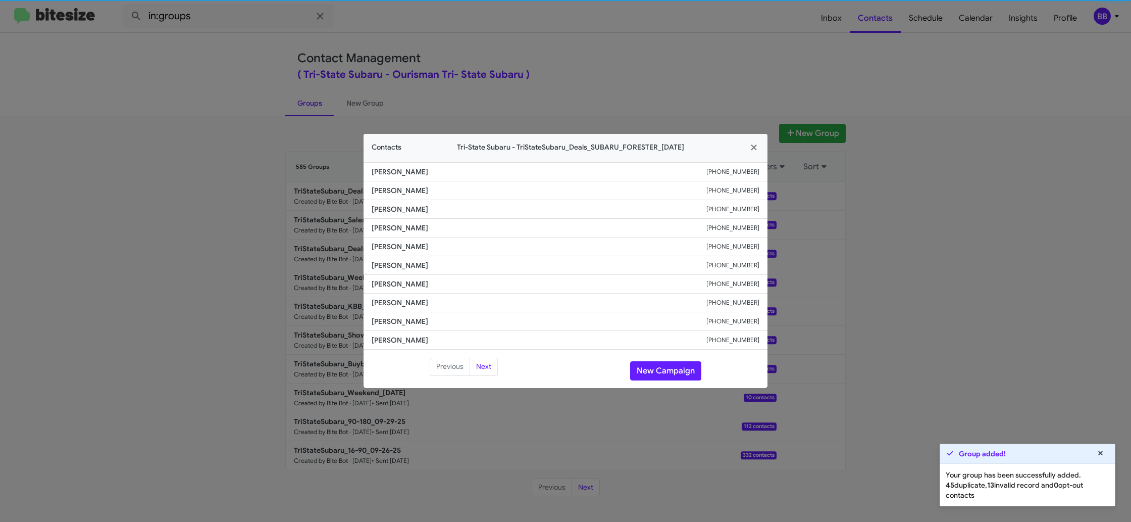
click at [391, 245] on span "[PERSON_NAME]" at bounding box center [539, 246] width 335 height 10
copy span "[PERSON_NAME]"
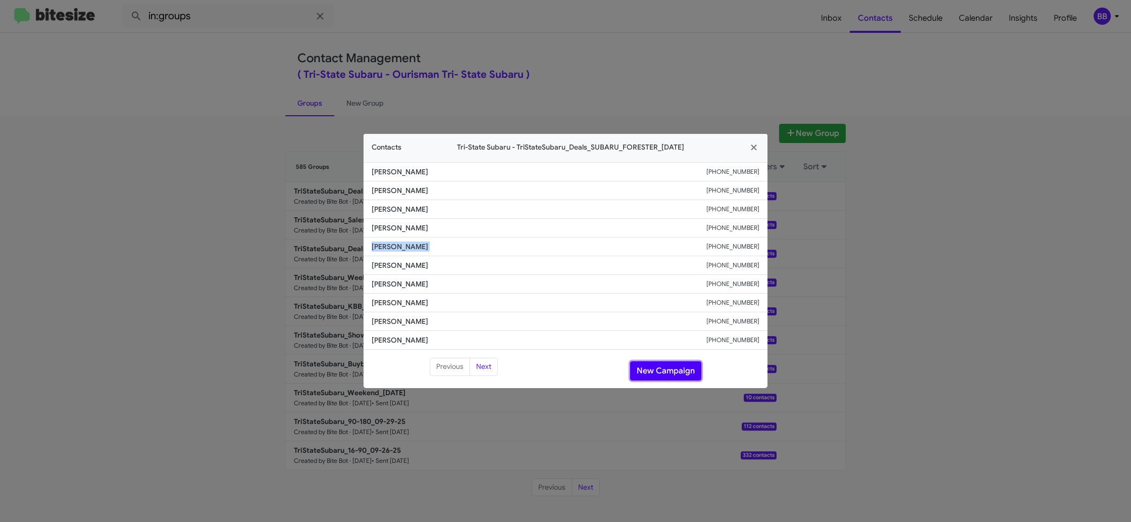
click at [662, 374] on button "New Campaign" at bounding box center [665, 370] width 71 height 19
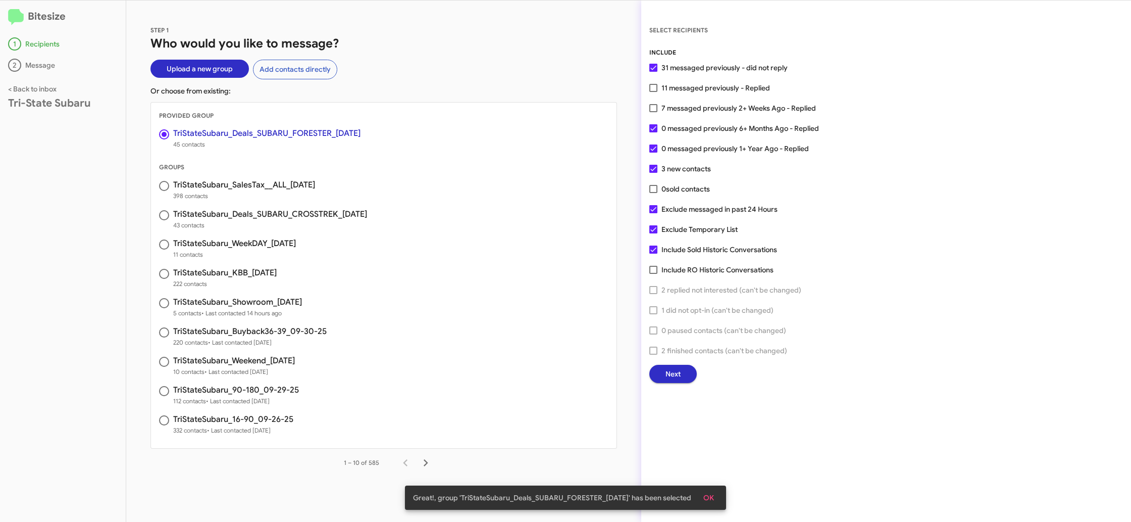
click at [688, 90] on span "11 messaged previously - Replied" at bounding box center [715, 88] width 109 height 12
click at [653, 92] on input "11 messaged previously - Replied" at bounding box center [653, 92] width 1 height 1
checkbox input "true"
click at [669, 373] on span "Next" at bounding box center [672, 374] width 15 height 18
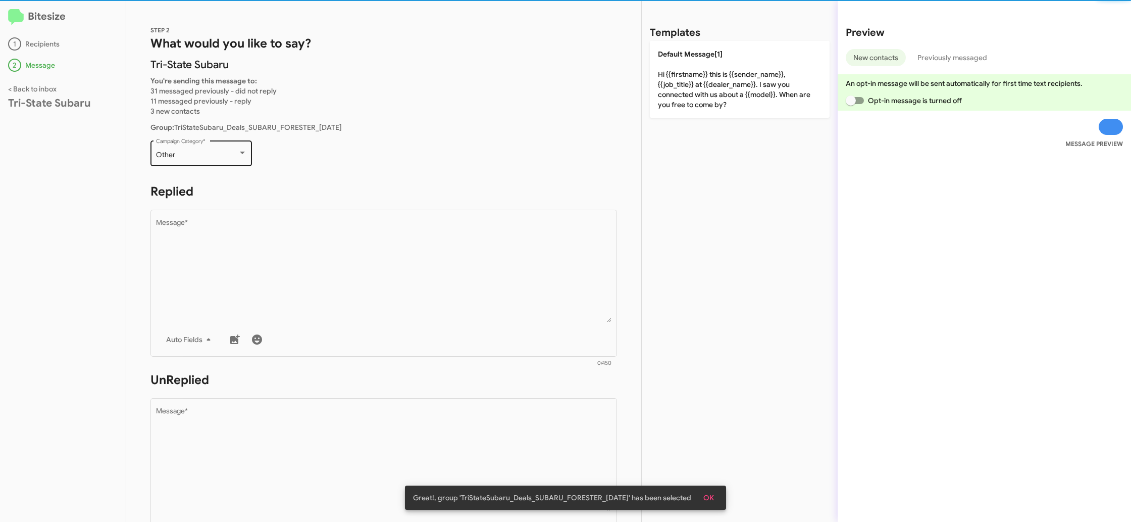
click at [200, 161] on div "Other Campaign Category *" at bounding box center [201, 152] width 91 height 28
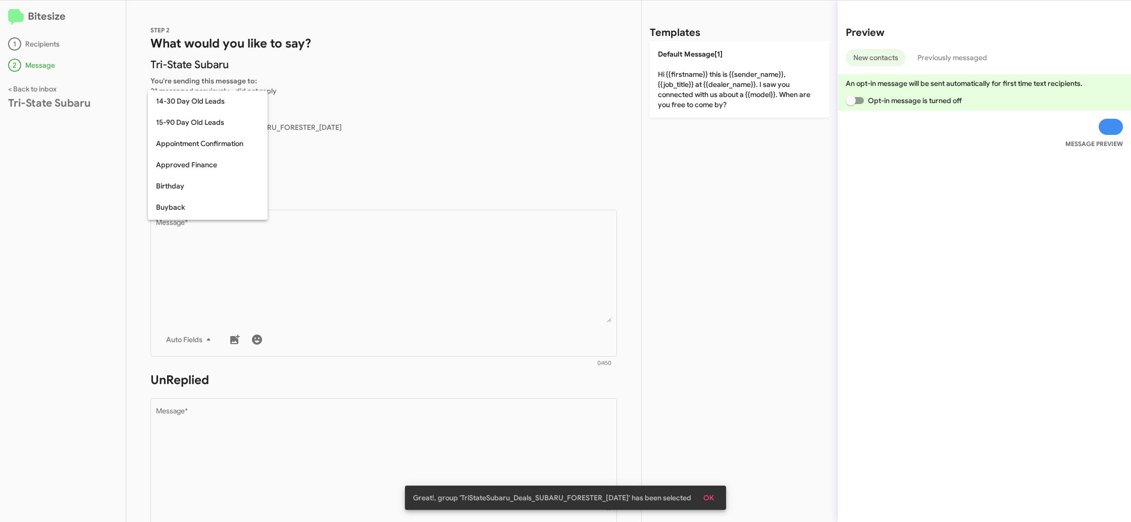
scroll to position [222, 0]
click at [221, 158] on div "Other" at bounding box center [197, 155] width 82 height 8
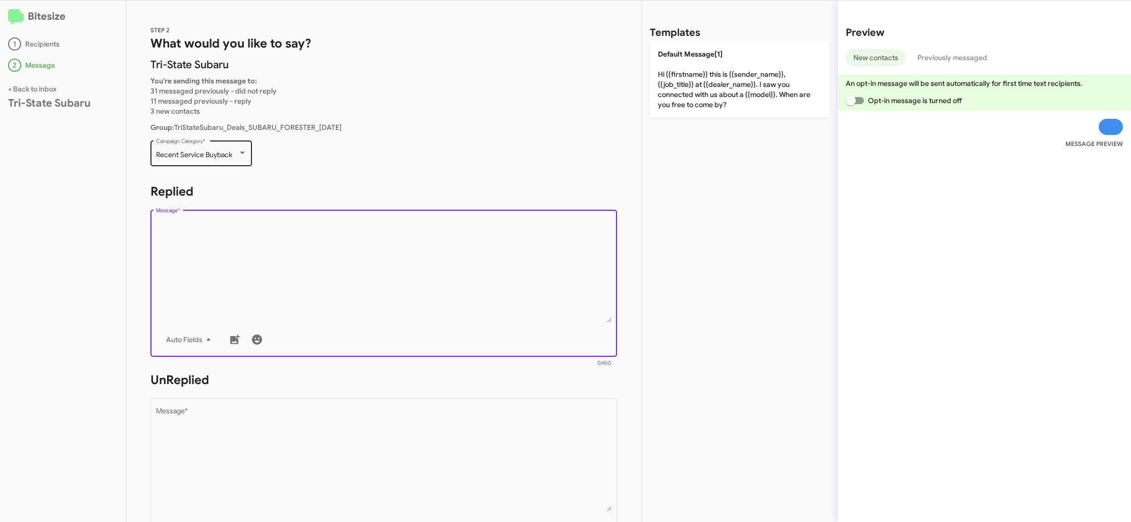
drag, startPoint x: 249, startPoint y: 246, endPoint x: 209, endPoint y: 157, distance: 98.5
click at [243, 236] on textarea "Message *" at bounding box center [384, 270] width 456 height 103
click at [208, 157] on span "Recent Service Buyback" at bounding box center [194, 154] width 76 height 9
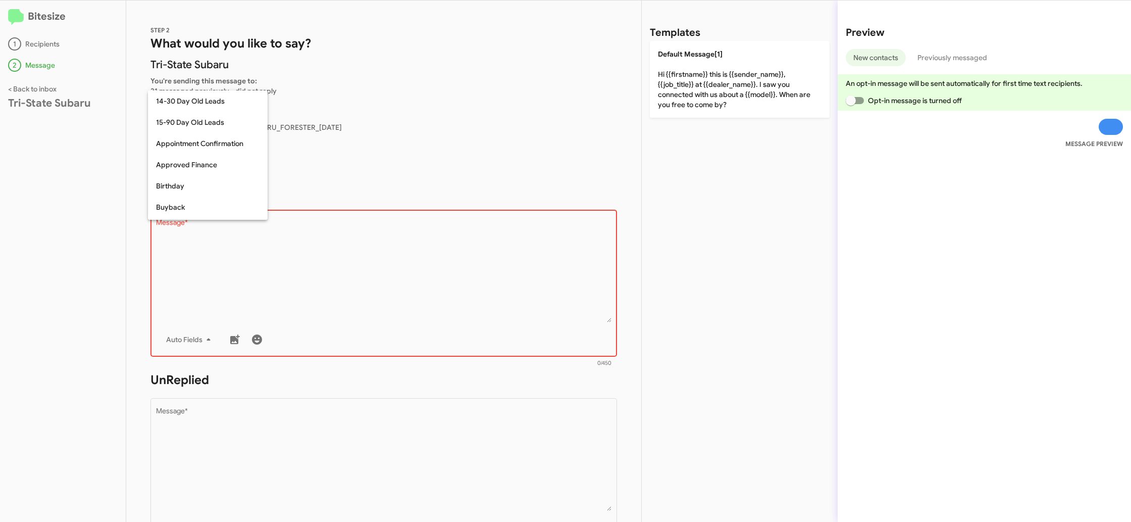
scroll to position [391, 0]
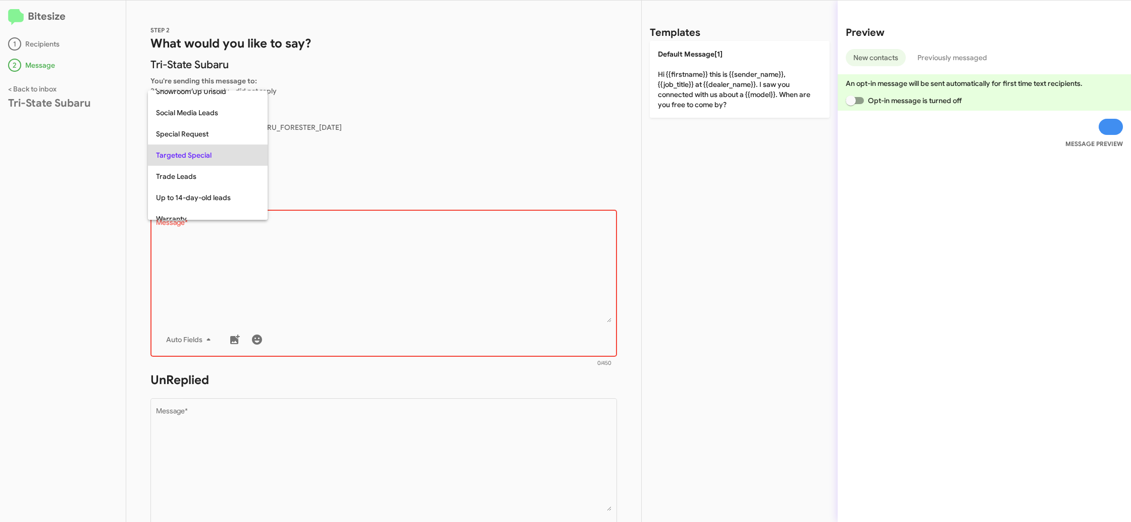
click at [208, 157] on span "Targeted Special" at bounding box center [207, 154] width 103 height 21
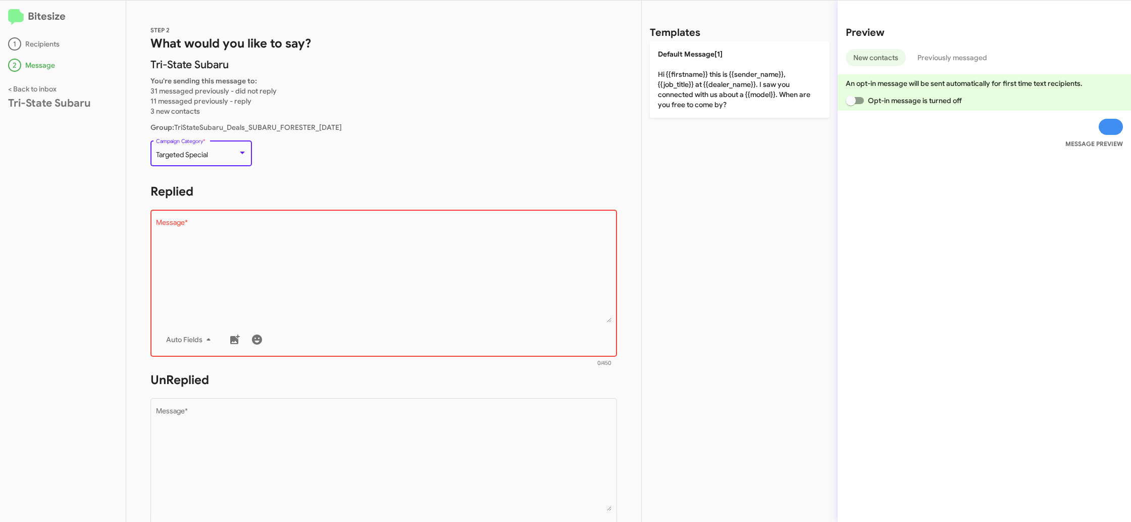
click at [265, 247] on textarea "Message *" at bounding box center [384, 270] width 456 height 103
click at [390, 296] on textarea "Message *" at bounding box center [384, 270] width 456 height 103
drag, startPoint x: 390, startPoint y: 296, endPoint x: 433, endPoint y: 274, distance: 48.8
click at [394, 292] on textarea "Message *" at bounding box center [384, 270] width 456 height 103
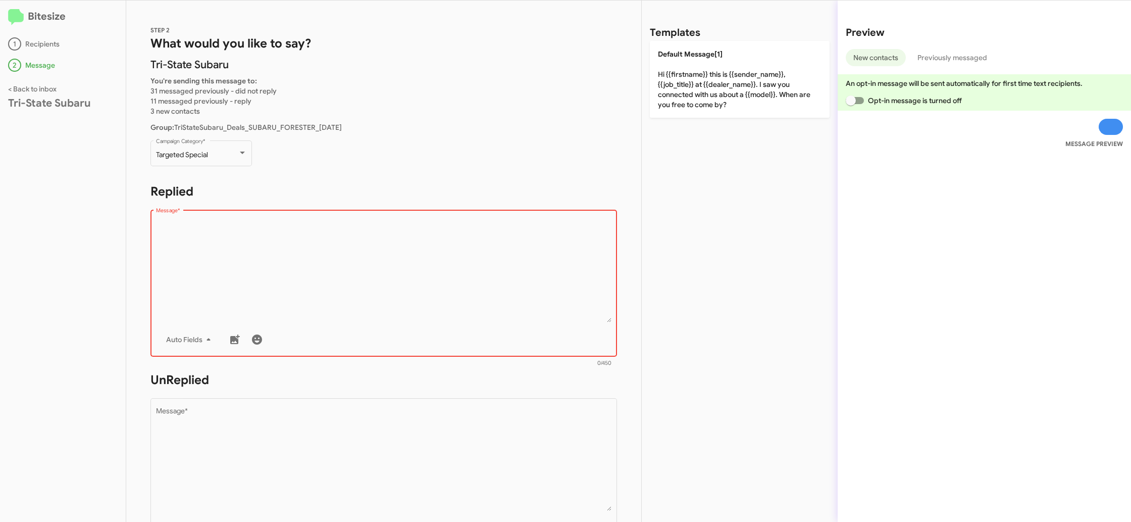
paste textarea ""Hi {{firstname}} it's {{sender_name}} at {{dealer_name}}. Select 2025 Forester…"
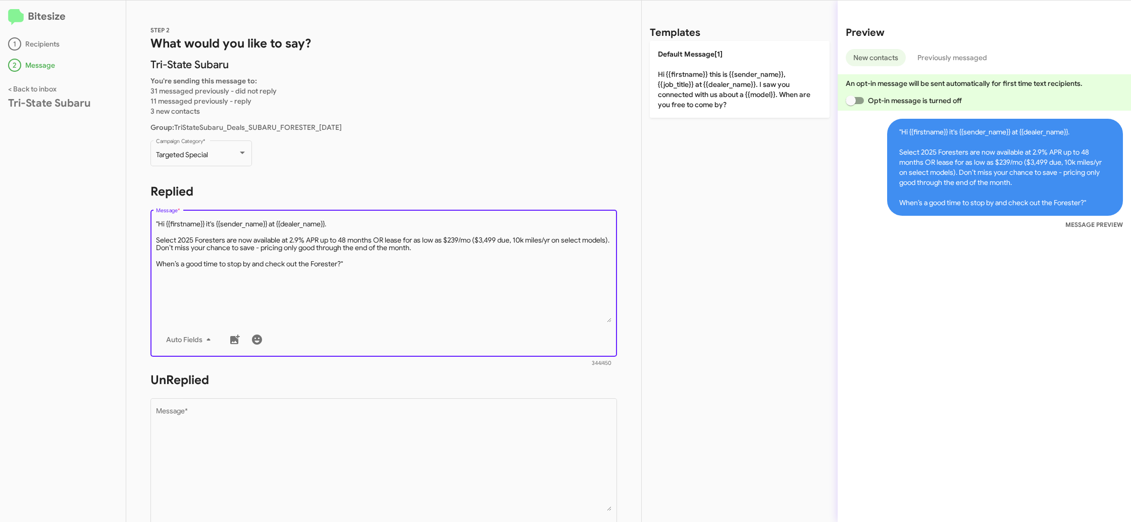
type textarea ""Hi {{firstname}} it's {{sender_name}} at {{dealer_name}}. Select 2025 Forester…"
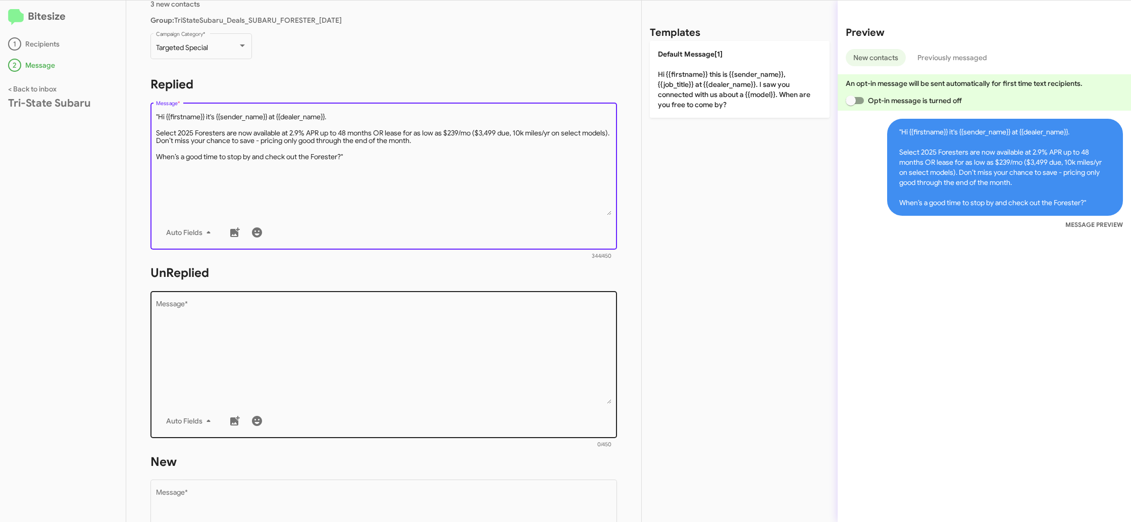
scroll to position [123, 0]
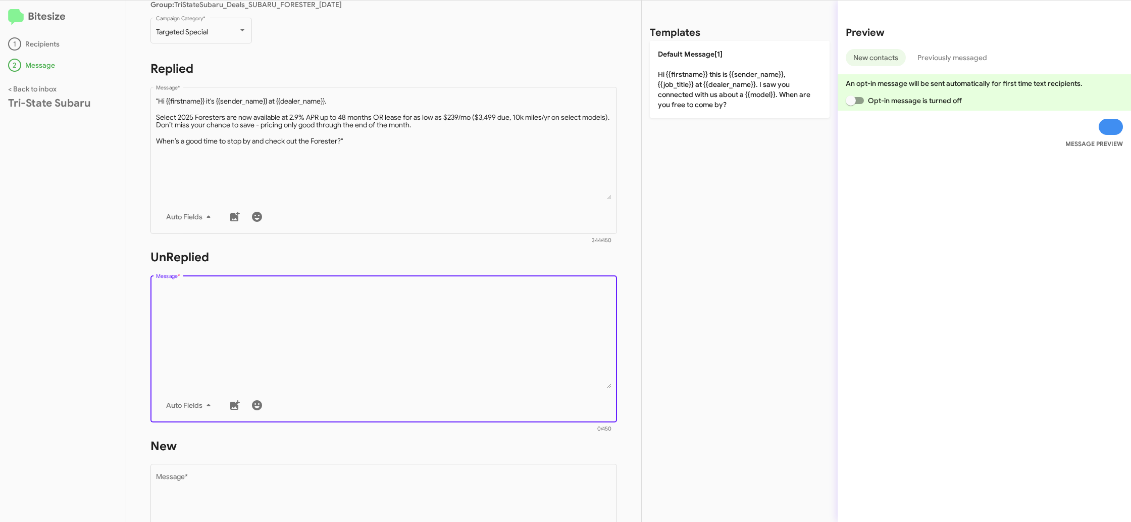
click at [350, 297] on textarea "Message *" at bounding box center [384, 336] width 456 height 103
paste textarea ""Hi {{firstname}} it's {{sender_name}}, {{job_title}} at {{dealer_name}}. Thank…"
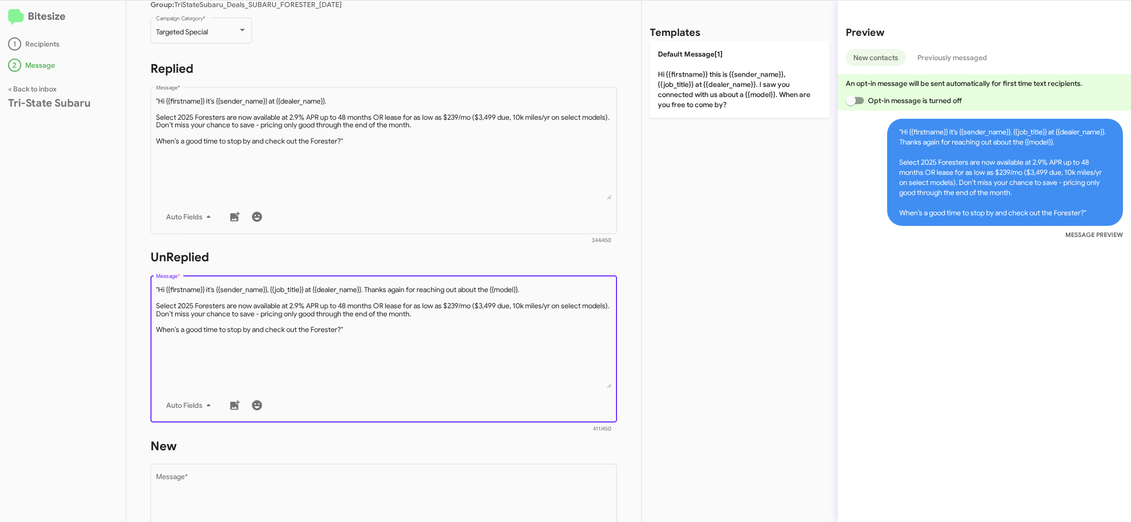
type textarea ""Hi {{firstname}} it's {{sender_name}}, {{job_title}} at {{dealer_name}}. Thank…"
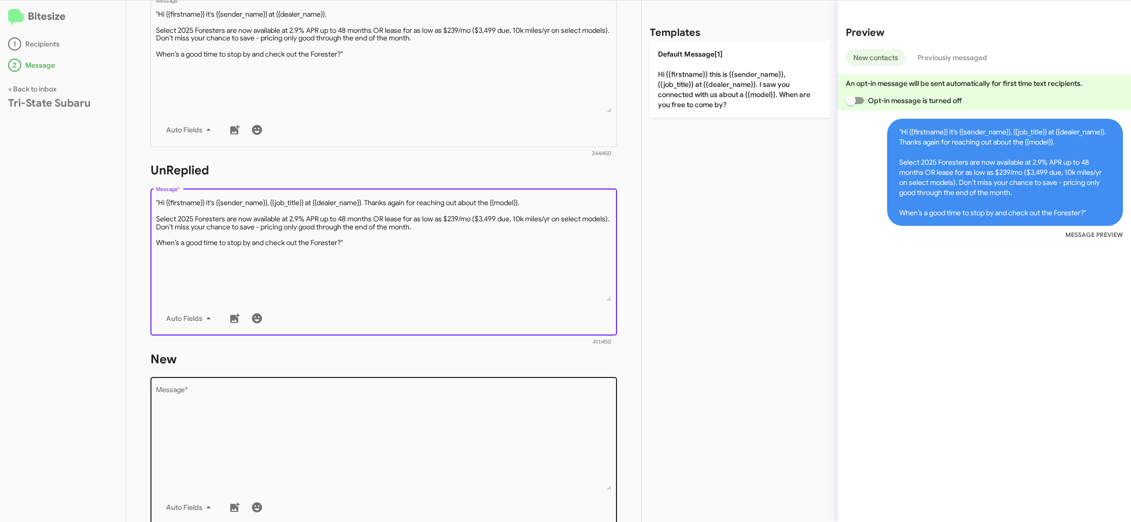
scroll to position [213, 0]
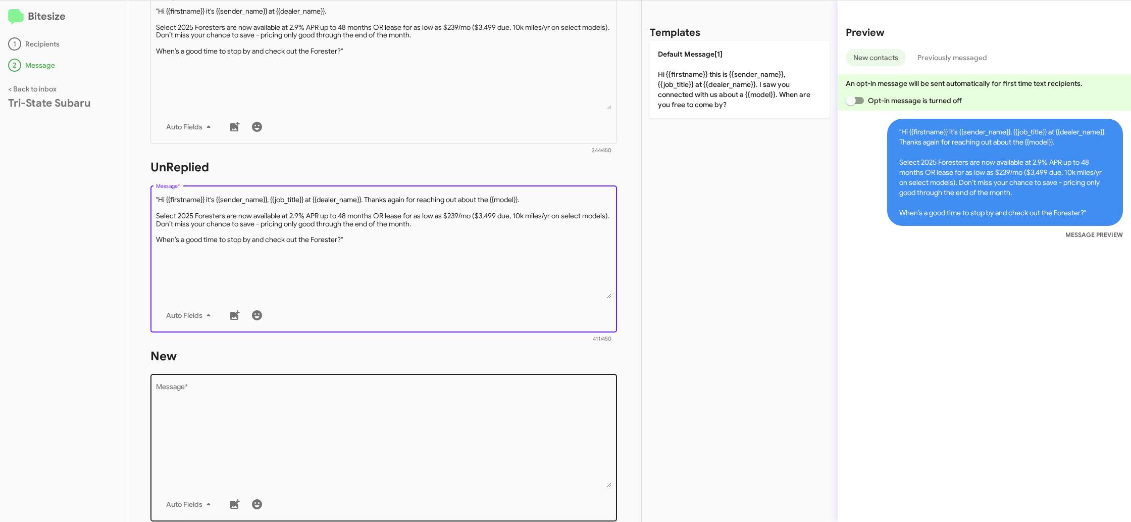
click at [396, 399] on textarea "Message *" at bounding box center [384, 435] width 456 height 103
paste textarea ""Hi {{firstname}} it's {{sender_name}}, {{job_title}} at {{dealer_name}}. Thank…"
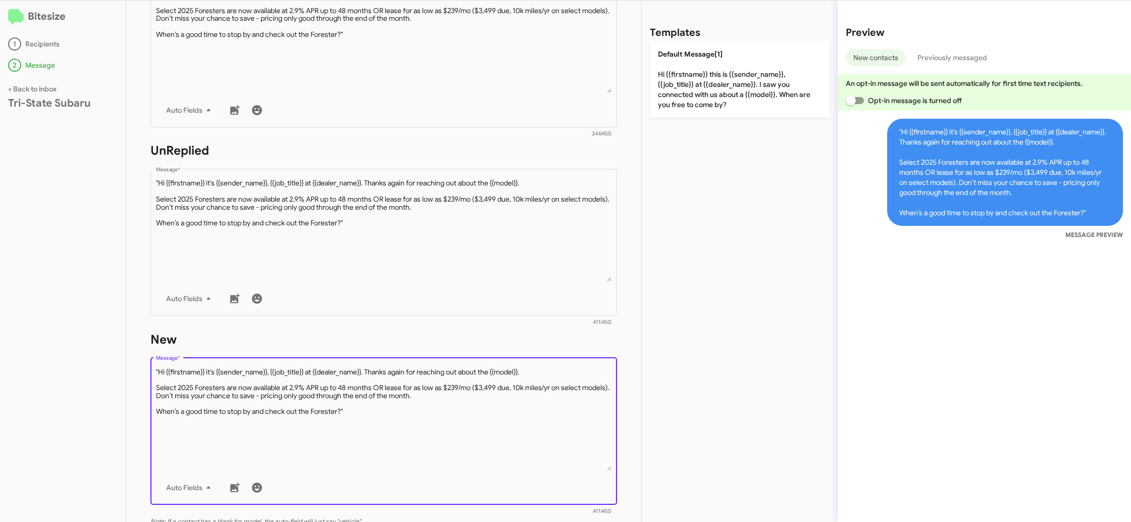
scroll to position [228, 0]
click at [159, 374] on textarea "Message *" at bounding box center [384, 420] width 456 height 103
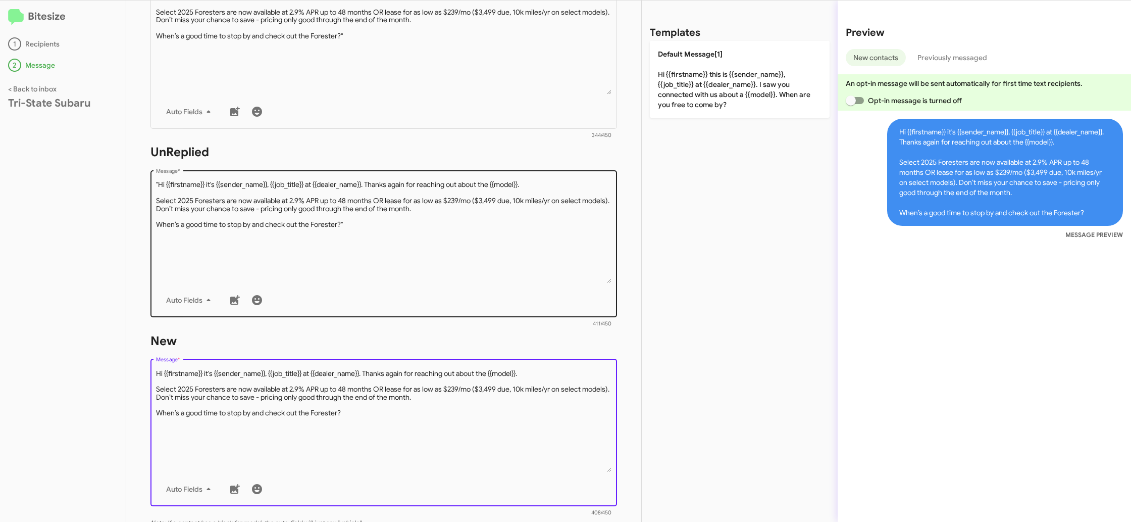
type textarea "Hi {{firstname}} it's {{sender_name}}, {{job_title}} at {{dealer_name}}. Thanks…"
click at [225, 244] on textarea "Message *" at bounding box center [384, 231] width 456 height 103
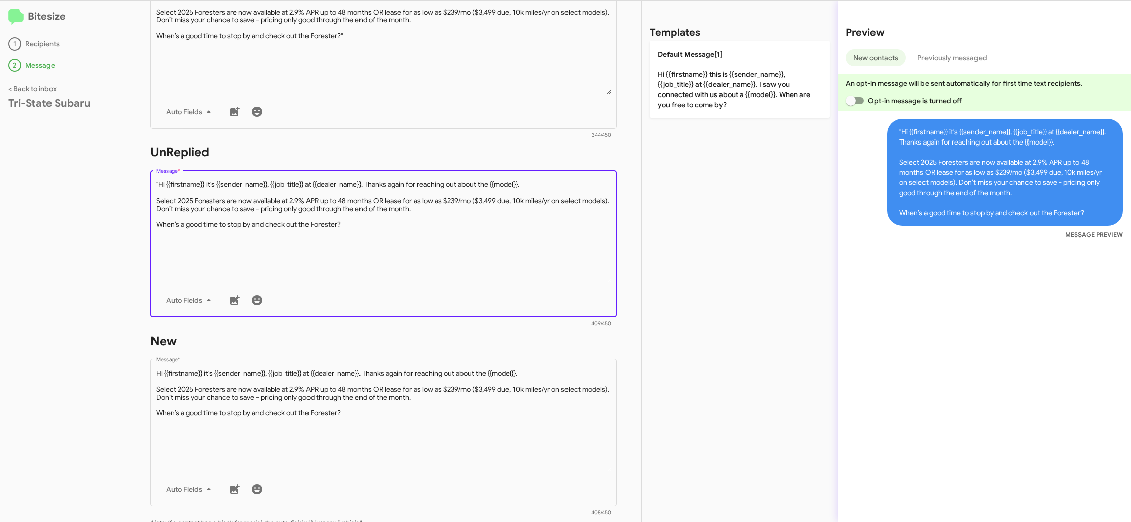
click at [156, 186] on textarea "Message *" at bounding box center [384, 231] width 456 height 103
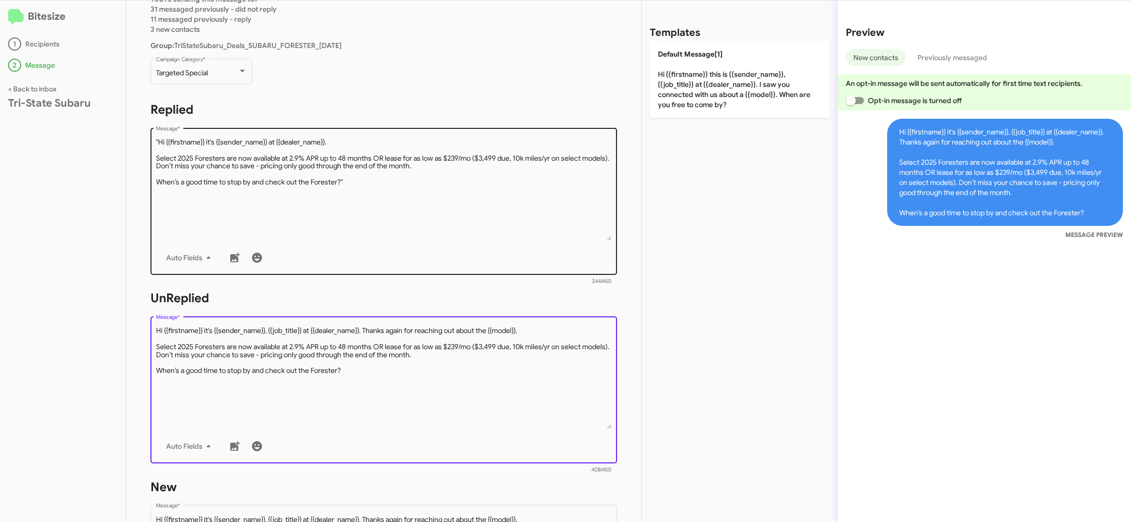
type textarea "Hi {{firstname}} it's {{sender_name}}, {{job_title}} at {{dealer_name}}. Thanks…"
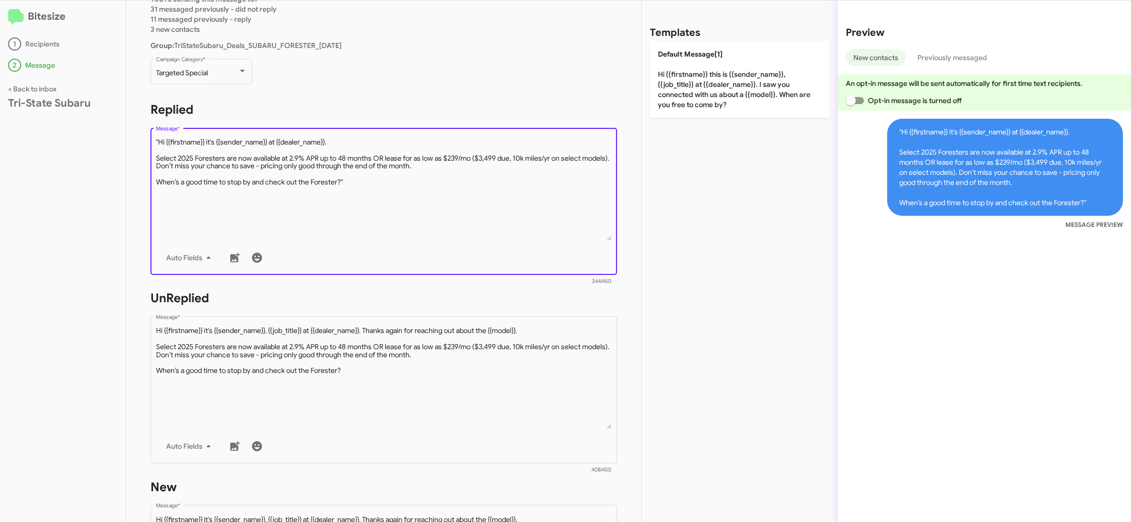
click at [191, 214] on textarea "Message *" at bounding box center [384, 188] width 456 height 103
click at [157, 141] on textarea "Message *" at bounding box center [384, 188] width 456 height 103
type textarea "Hi {{firstname}} it's {{sender_name}} at {{dealer_name}}. Select 2025 Foresters…"
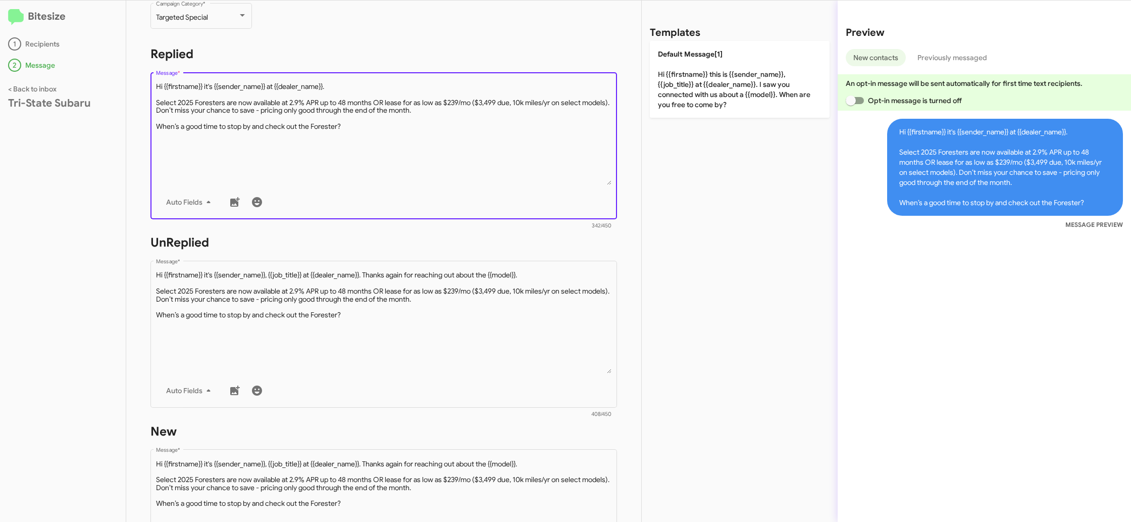
scroll to position [353, 0]
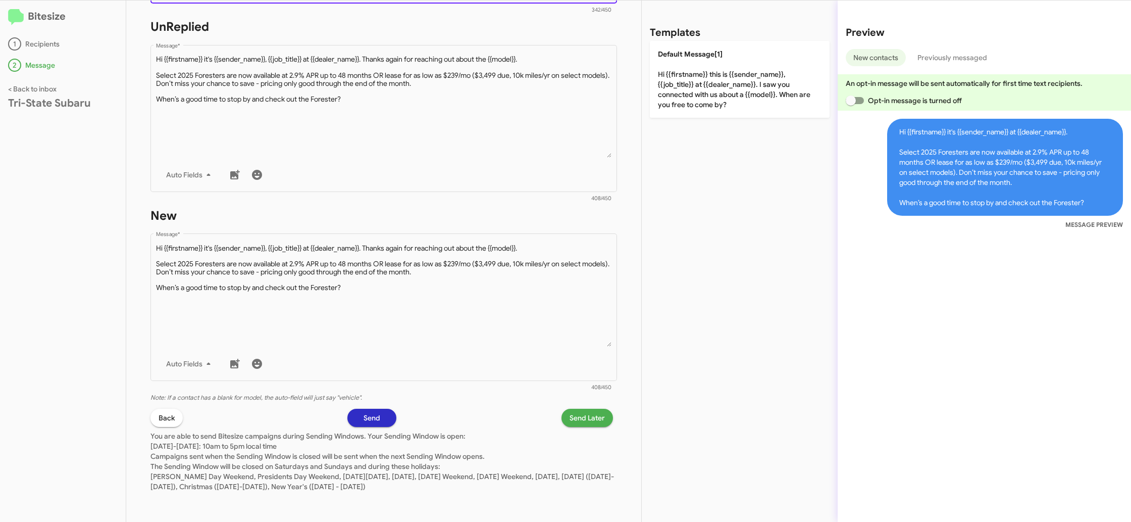
click at [588, 418] on span "Send Later" at bounding box center [586, 417] width 35 height 18
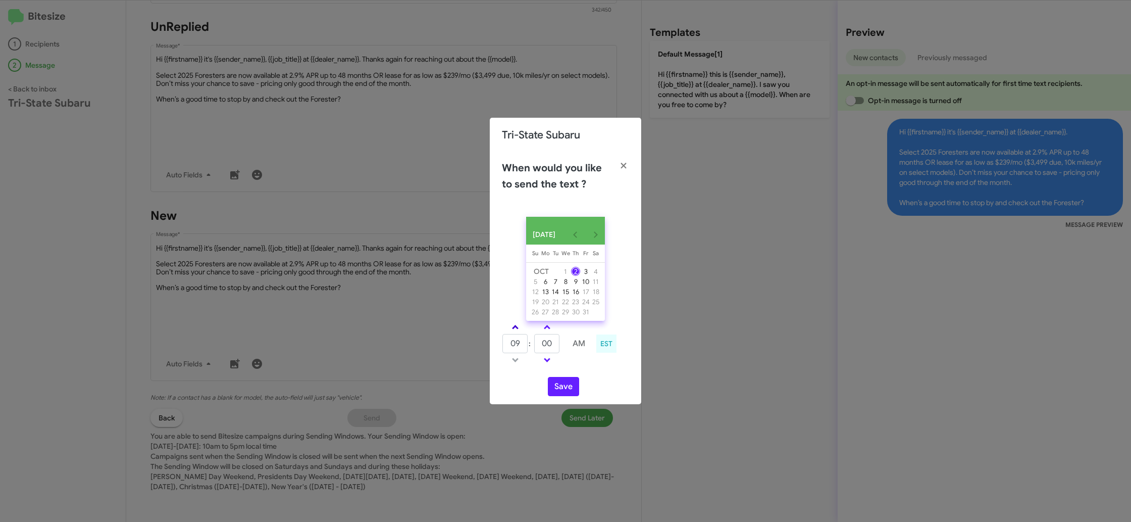
click at [514, 328] on link at bounding box center [515, 327] width 18 height 12
type input "10"
click at [551, 345] on input "00" at bounding box center [546, 343] width 25 height 19
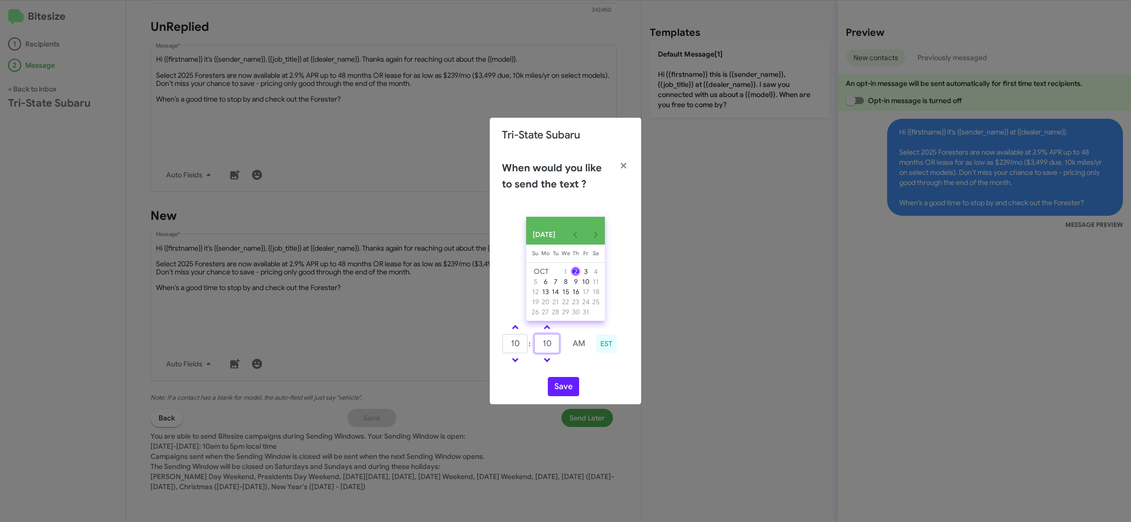
click at [555, 353] on input "10" at bounding box center [546, 343] width 25 height 19
click at [554, 346] on input "20" at bounding box center [546, 343] width 25 height 19
click at [552, 346] on input "20" at bounding box center [546, 343] width 25 height 19
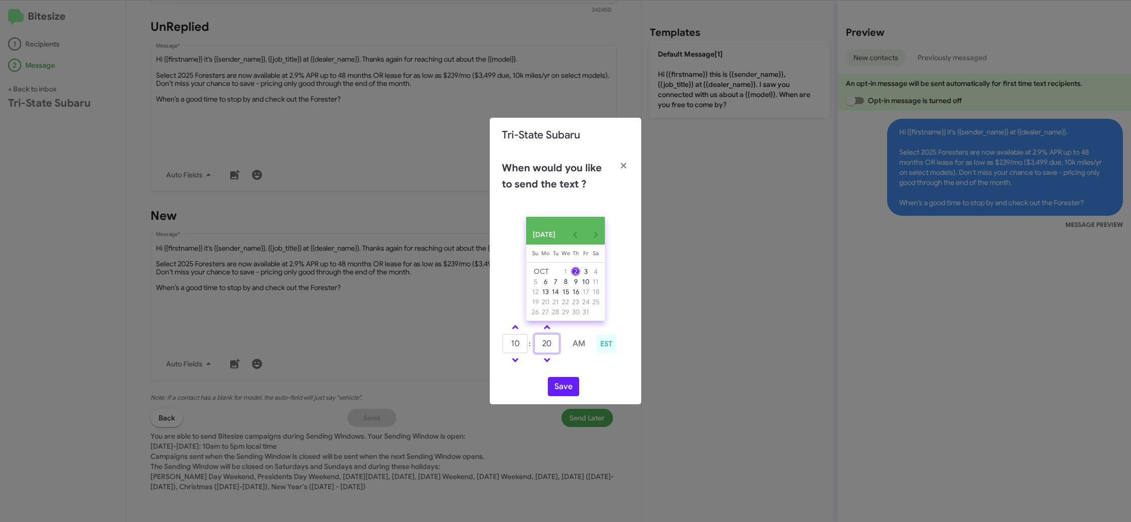
click at [550, 345] on input "20" at bounding box center [546, 343] width 25 height 19
type input "50"
click at [548, 344] on input "50" at bounding box center [546, 343] width 25 height 19
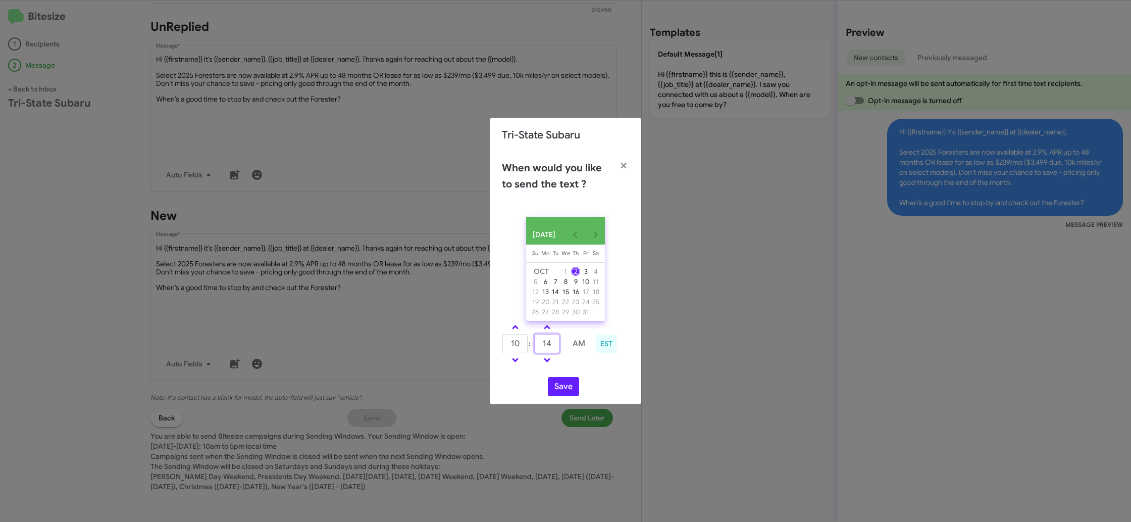
type input "14"
click at [576, 374] on div "[DATE] [DATE] Su [DATE] Mo [DATE] Tu [DATE] We [DATE] Th [DATE] Fr [DATE] [DATE…" at bounding box center [565, 306] width 151 height 195
click at [568, 388] on button "Save" at bounding box center [563, 386] width 31 height 19
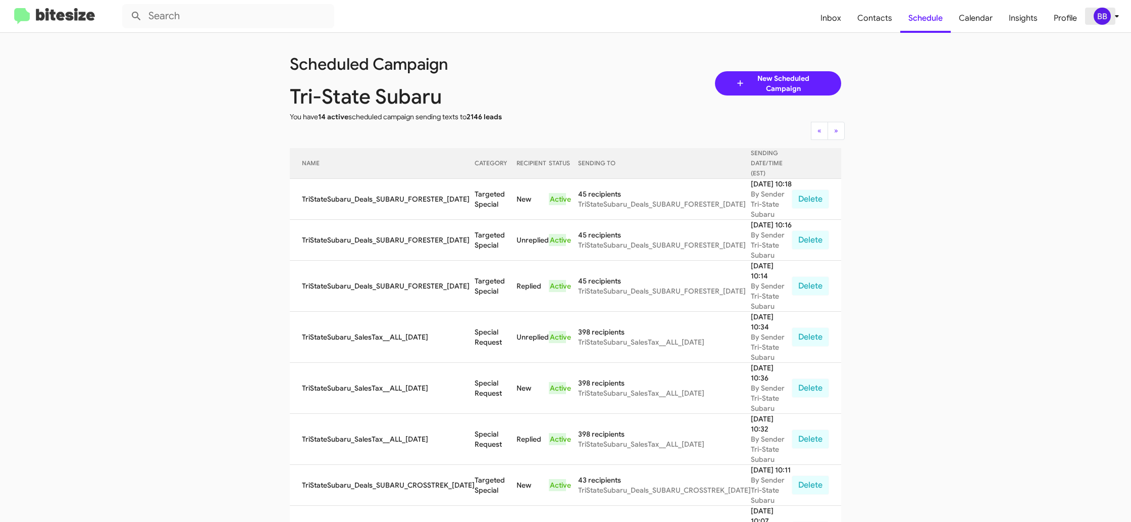
drag, startPoint x: 1105, startPoint y: 11, endPoint x: 1106, endPoint y: 16, distance: 5.6
click at [1106, 16] on div "BB" at bounding box center [1102, 16] width 17 height 17
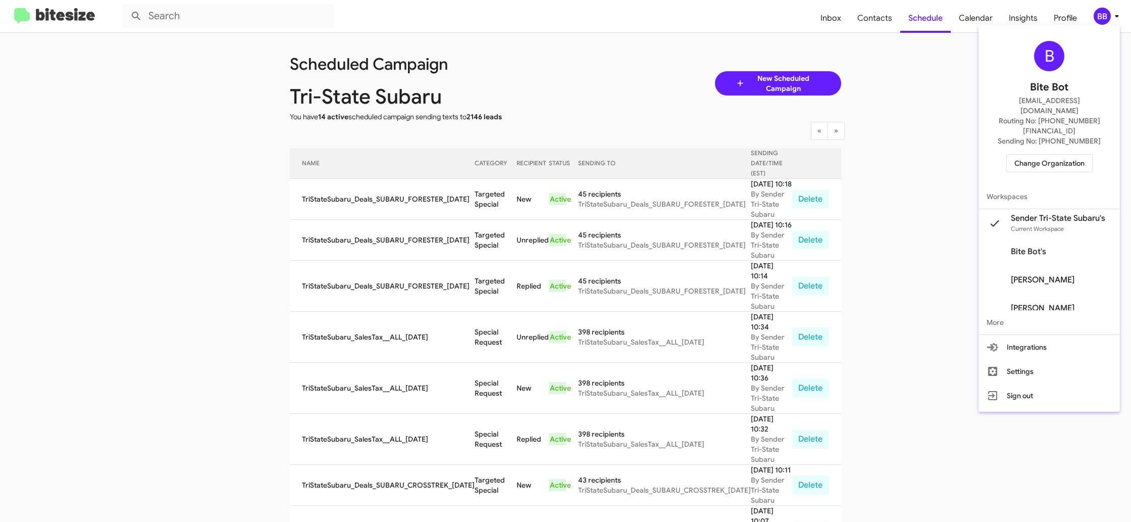
click at [649, 67] on div at bounding box center [565, 261] width 1131 height 522
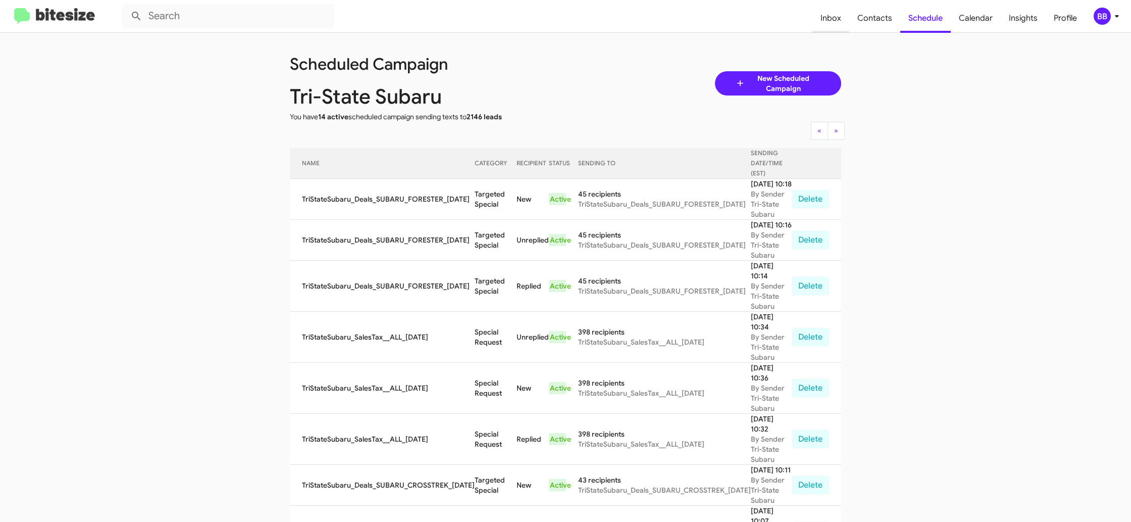
click at [828, 26] on span "Inbox" at bounding box center [830, 18] width 37 height 29
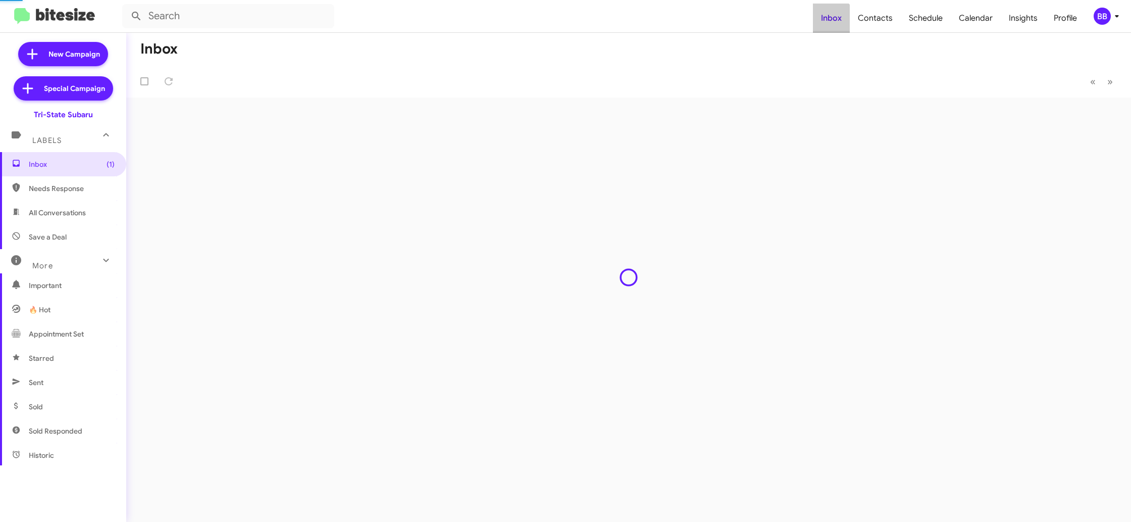
click at [829, 25] on span "Inbox" at bounding box center [831, 18] width 37 height 29
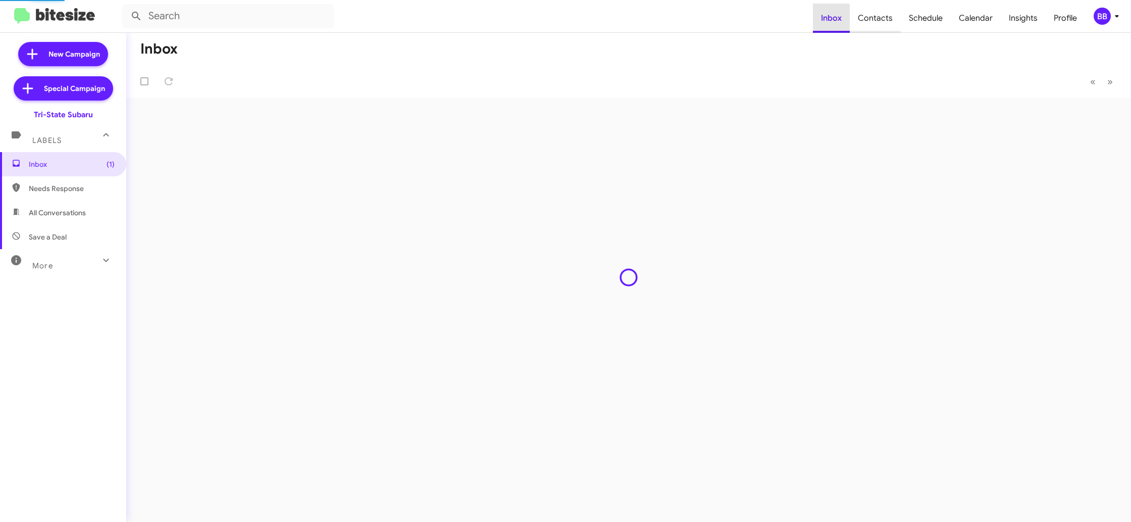
click at [857, 20] on span "Contacts" at bounding box center [875, 18] width 51 height 29
type input "in:groups"
